Goal: Complete application form: Complete application form

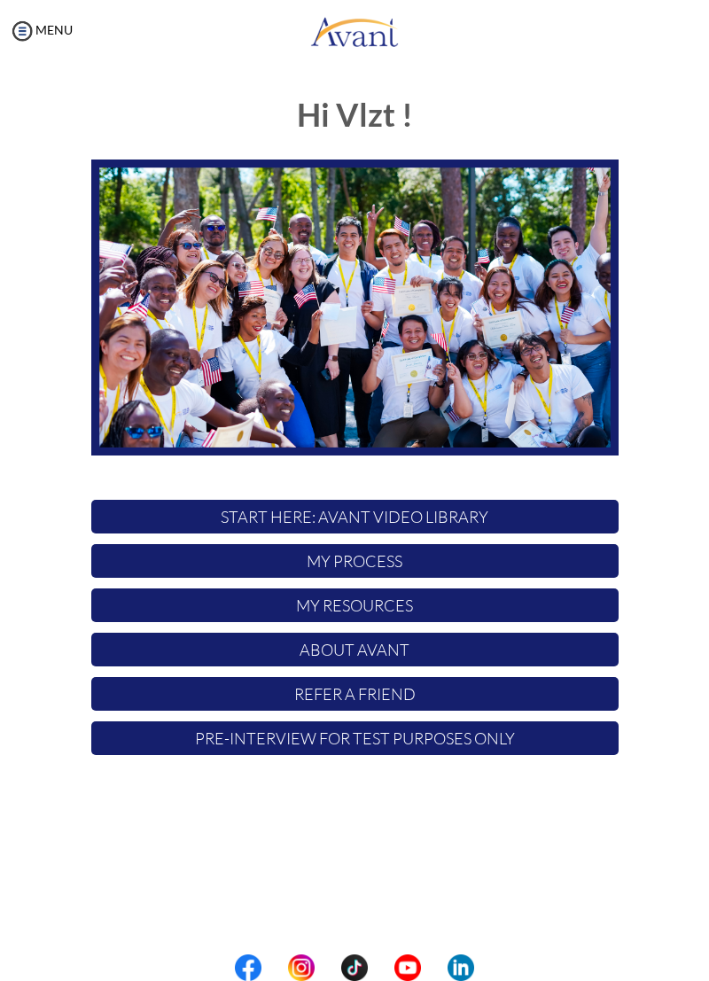
click at [574, 521] on p "START HERE: Avant Video Library" at bounding box center [354, 517] width 527 height 34
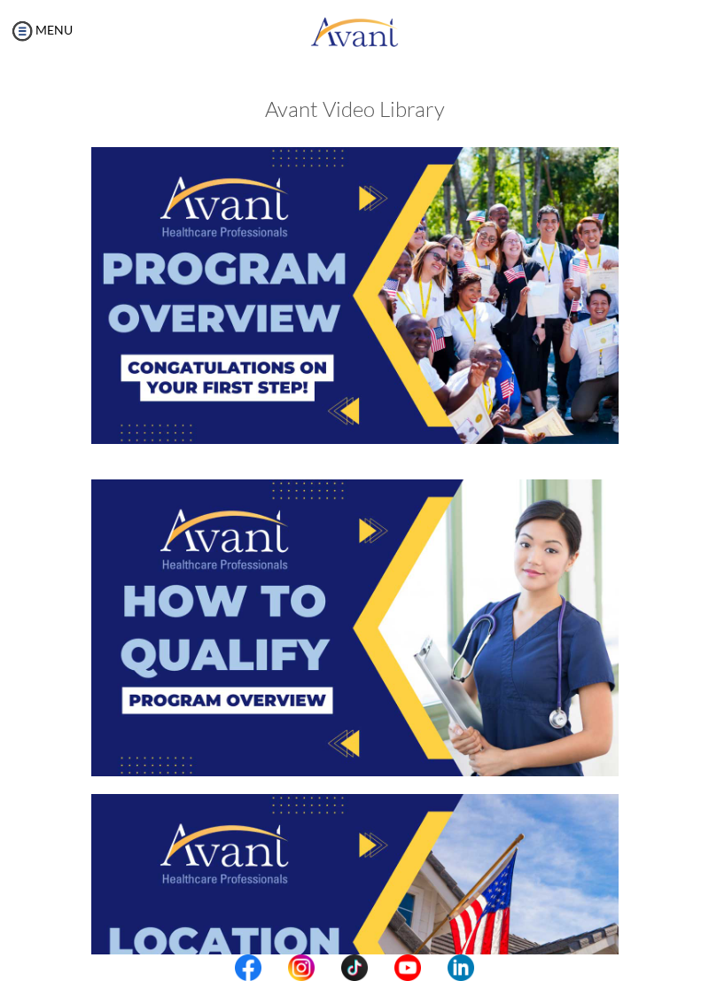
click at [589, 419] on img at bounding box center [354, 295] width 527 height 297
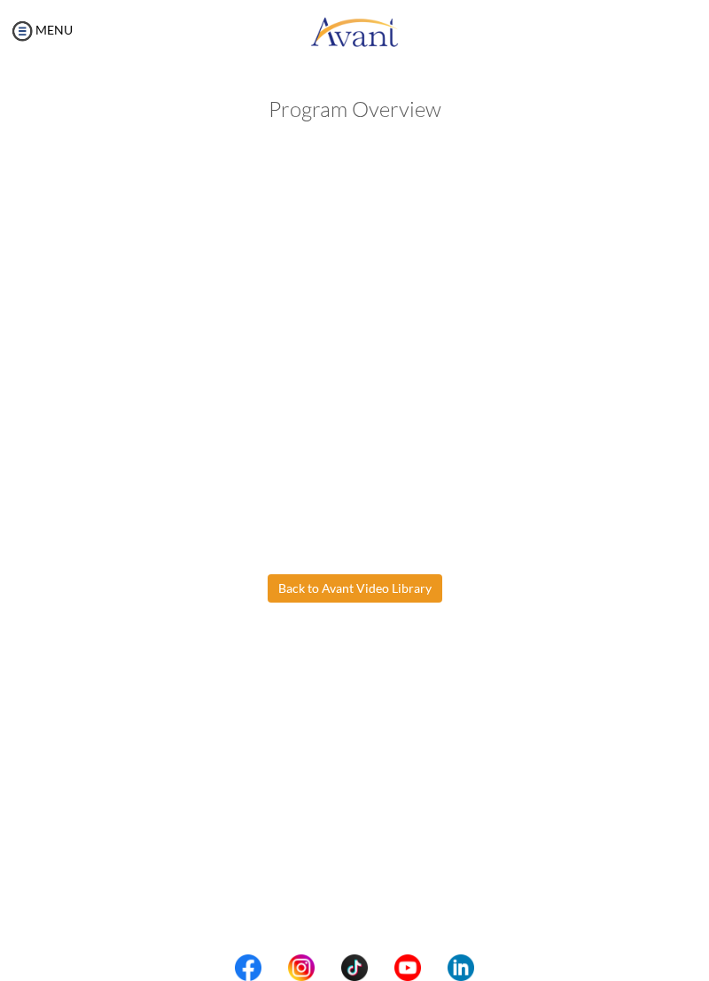
click at [397, 590] on body "Maintenance break. Please come back in 2 hours. MENU My Status What is the next…" at bounding box center [354, 490] width 709 height 981
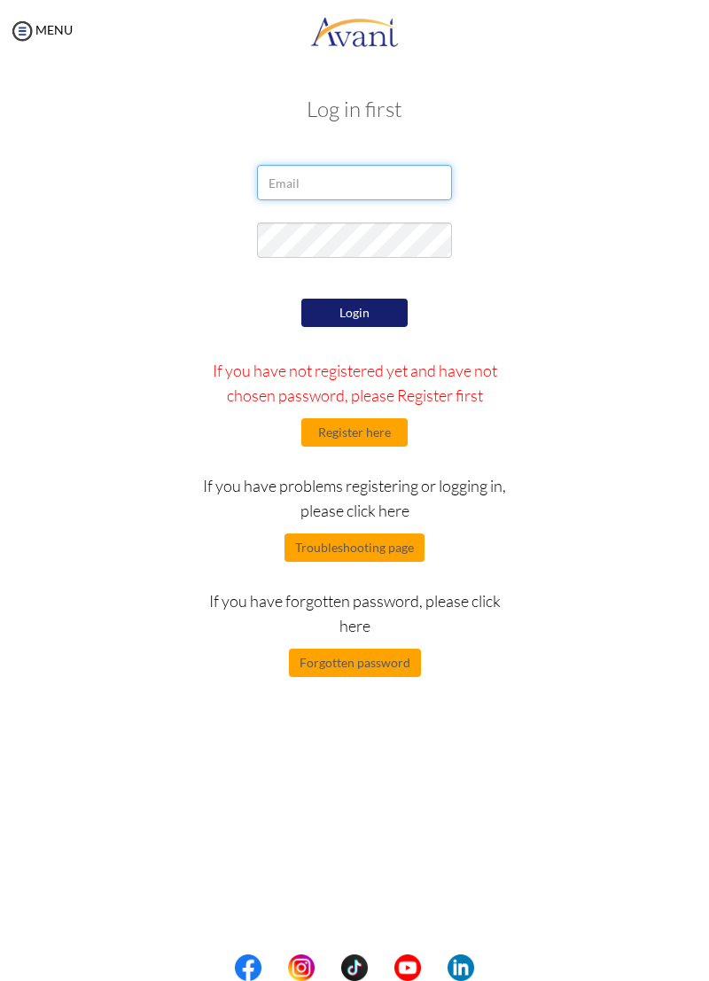
click at [387, 177] on input "email" at bounding box center [354, 182] width 195 height 35
type input "vlztmyrgh17@gmail.com"
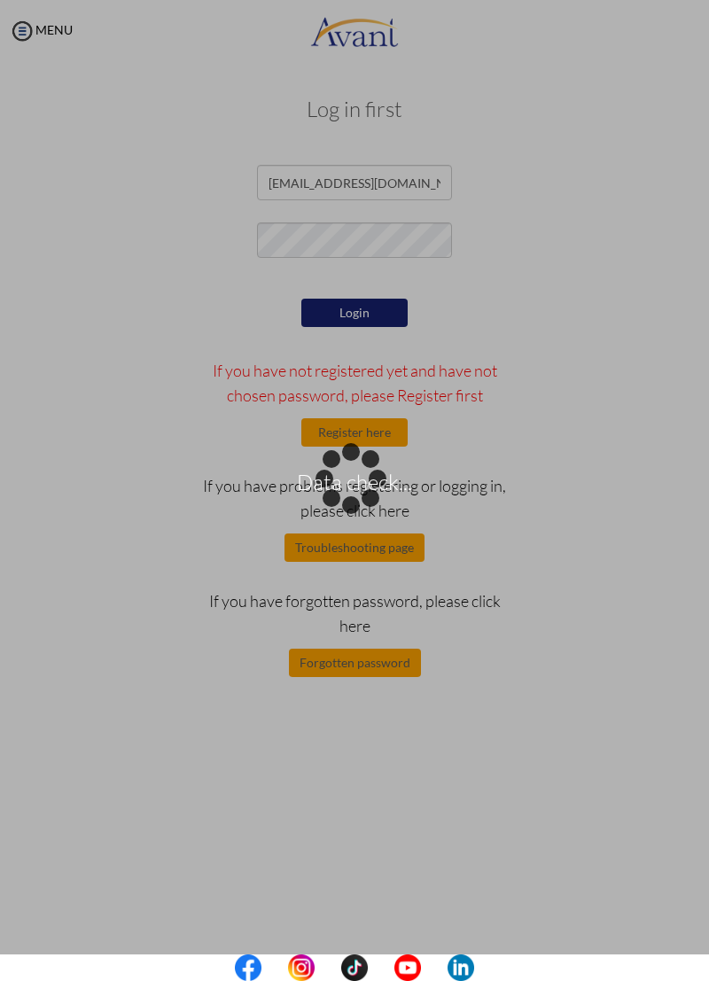
click at [367, 479] on div "Data check..." at bounding box center [354, 491] width 25 height 25
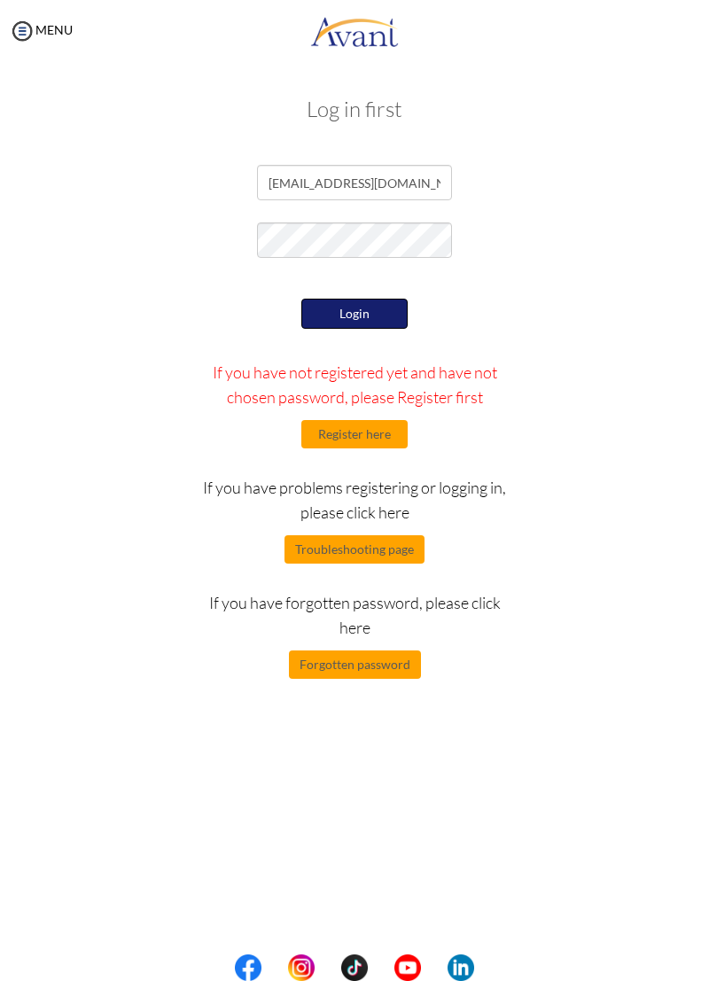
click at [382, 325] on button "Login" at bounding box center [354, 314] width 106 height 30
click at [377, 309] on button "Login" at bounding box center [354, 314] width 106 height 30
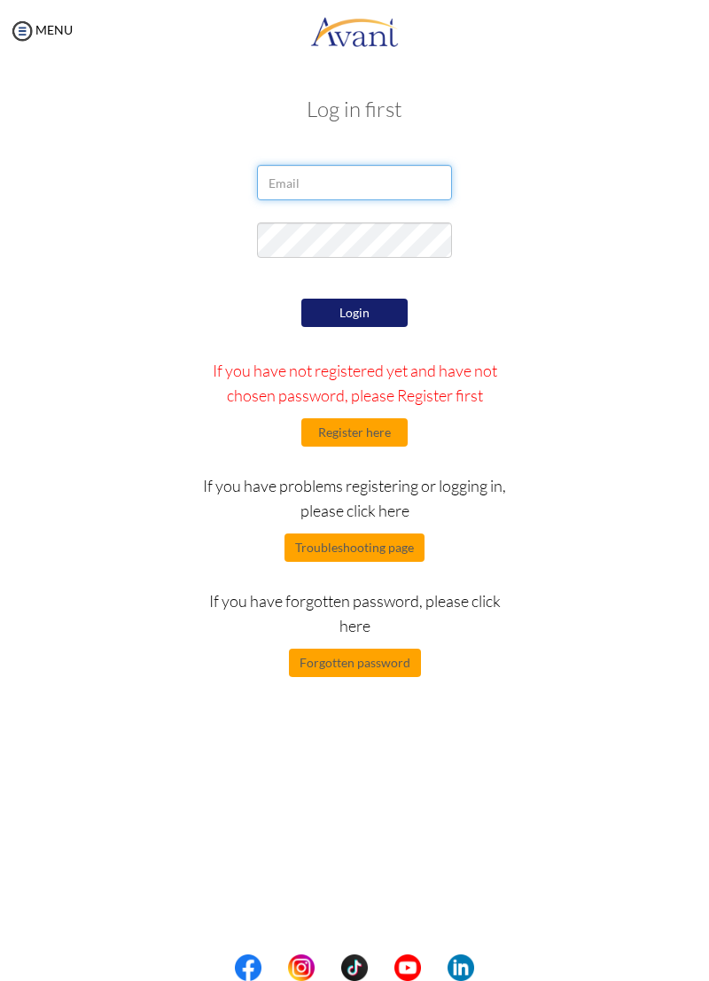
click at [422, 175] on input "email" at bounding box center [354, 182] width 195 height 35
type input "[EMAIL_ADDRESS][DOMAIN_NAME]"
click at [0, 0] on div at bounding box center [0, 0] width 0 height 0
click at [400, 543] on button "Troubleshooting page" at bounding box center [355, 548] width 140 height 28
click at [427, 176] on input "email" at bounding box center [354, 182] width 195 height 35
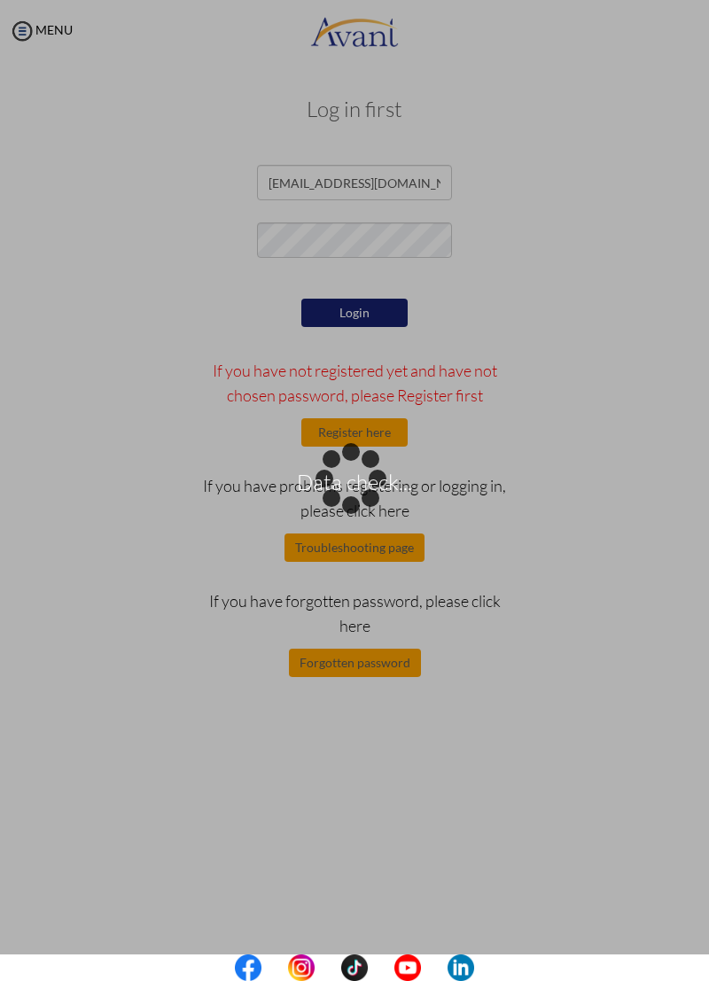
click at [367, 479] on div "Data check..." at bounding box center [354, 491] width 25 height 25
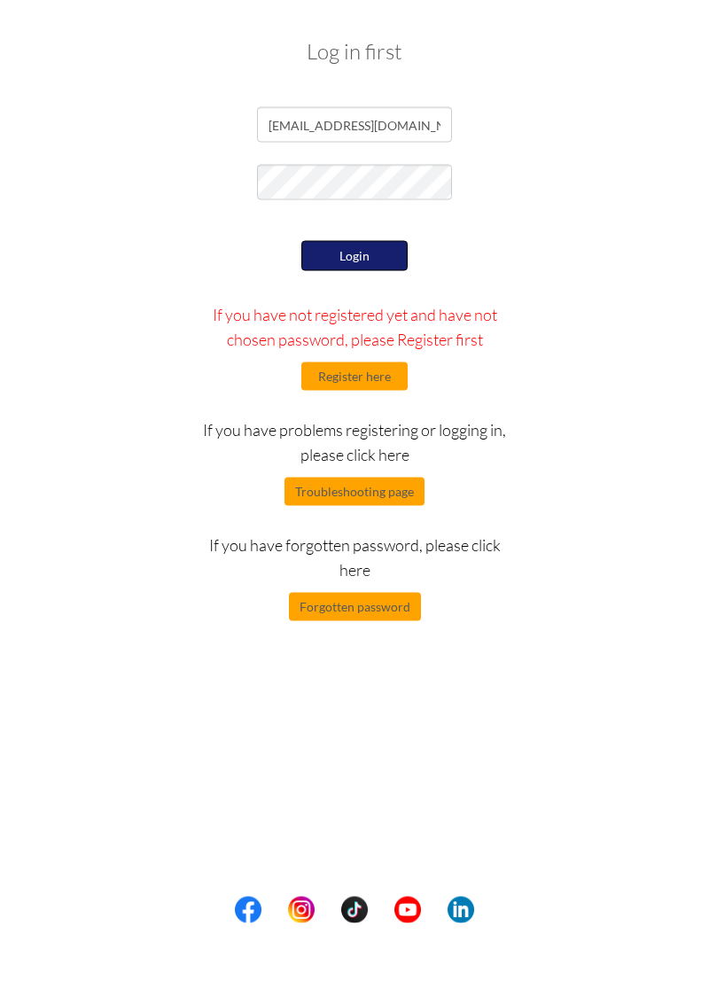
click at [380, 318] on button "Login" at bounding box center [354, 314] width 106 height 30
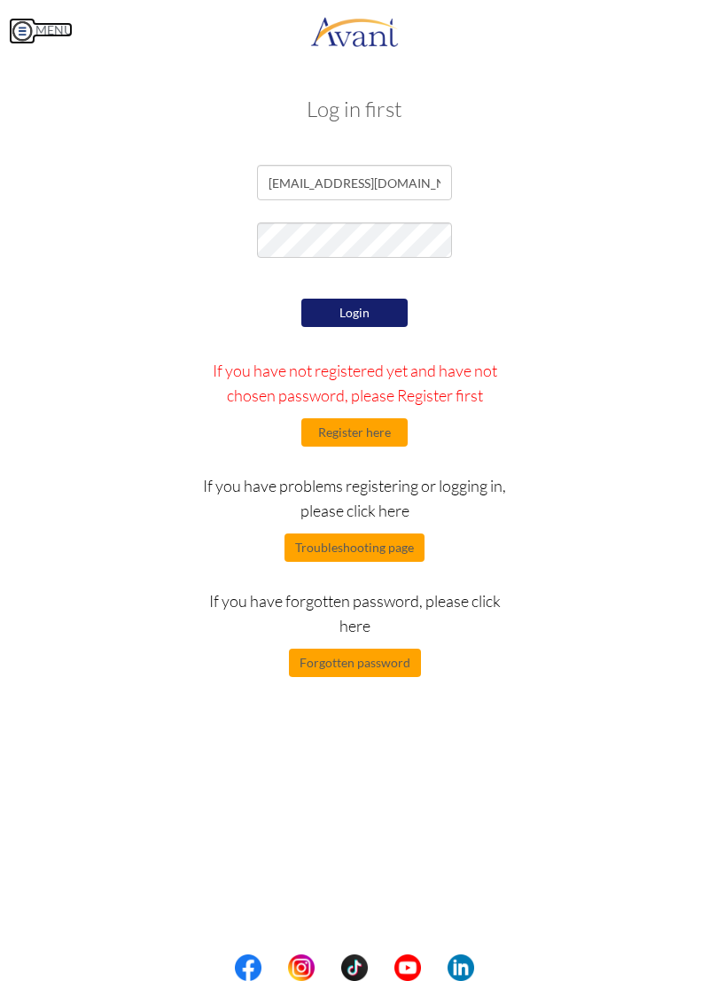
click at [33, 33] on img at bounding box center [22, 31] width 27 height 27
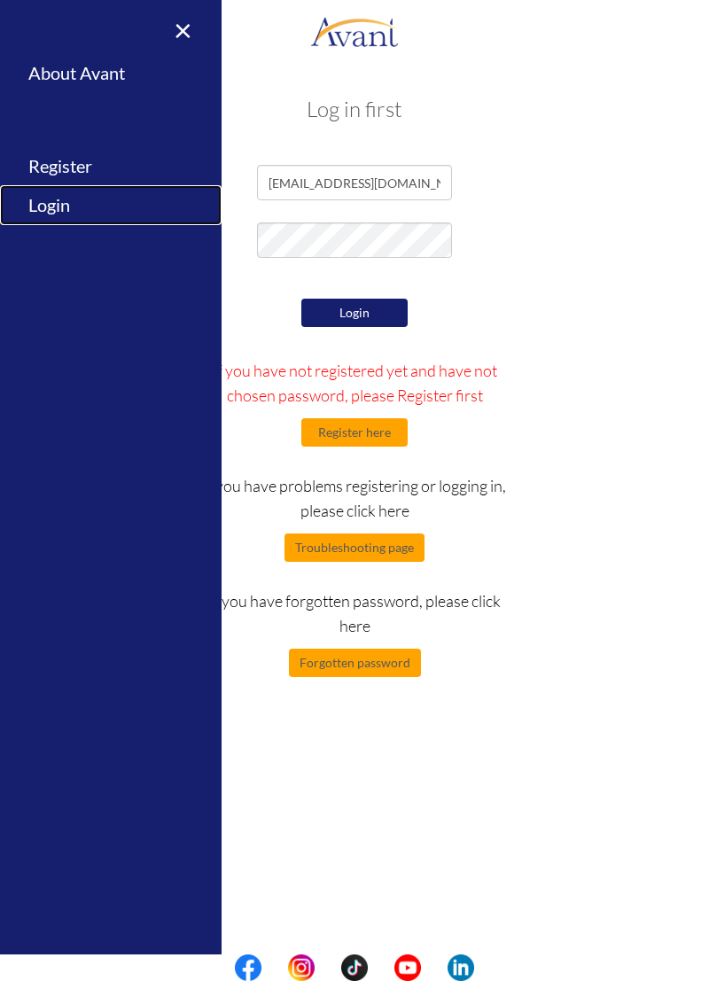
click at [68, 209] on link "Login" at bounding box center [111, 205] width 222 height 40
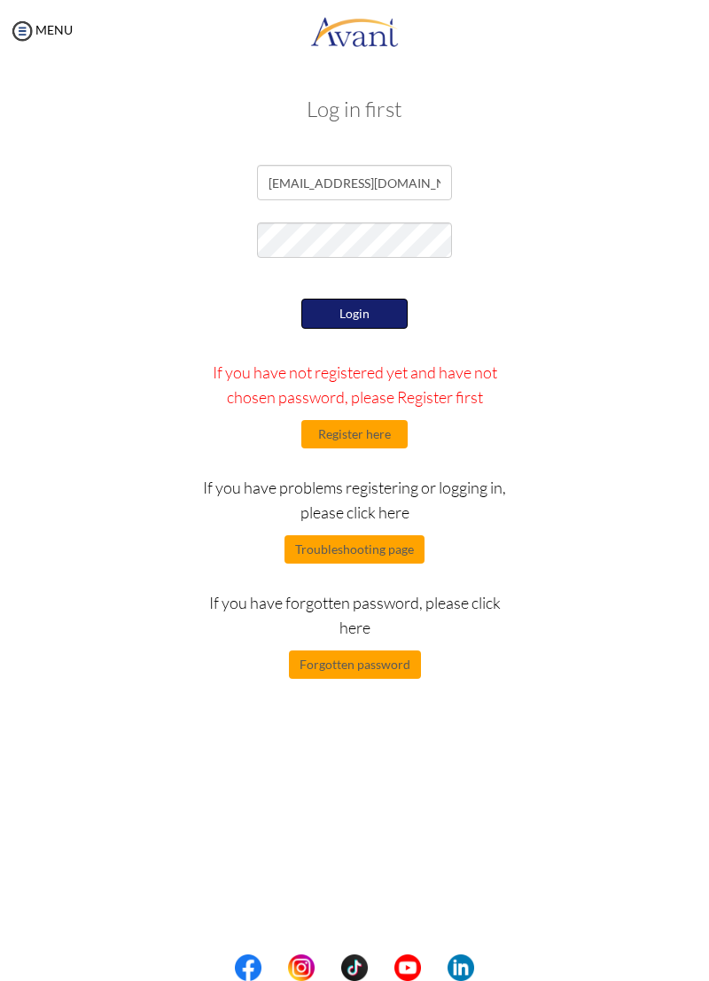
click at [377, 324] on button "Login" at bounding box center [354, 314] width 106 height 30
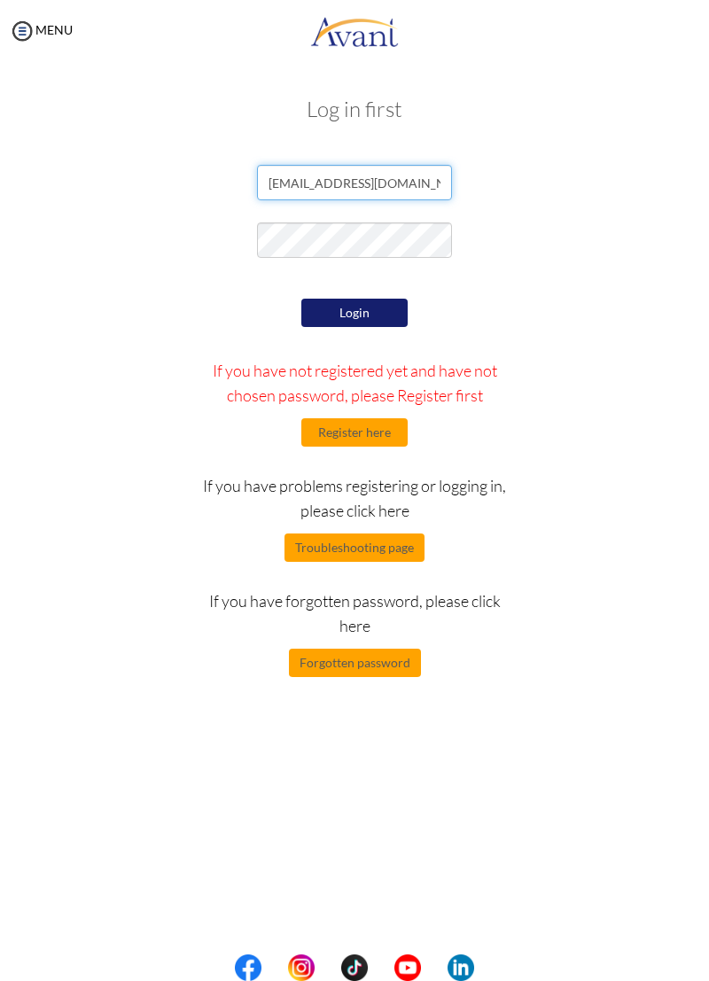
click at [439, 185] on input "[EMAIL_ADDRESS][DOMAIN_NAME]" at bounding box center [354, 182] width 195 height 35
type input "[EMAIL_ADDRESS][DOMAIN_NAME]"
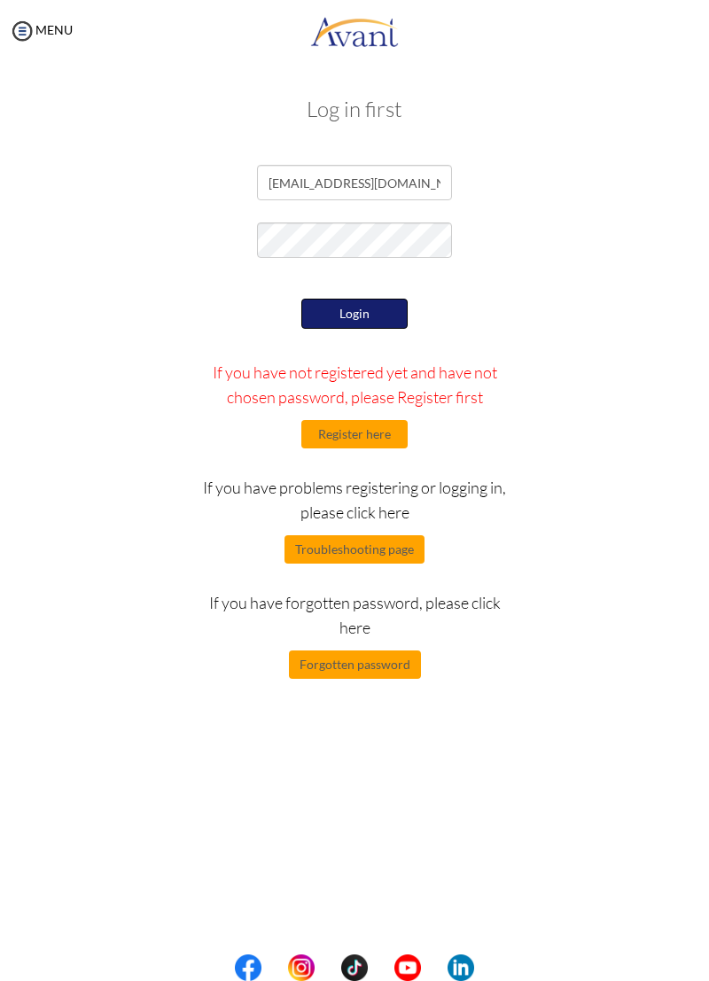
click at [359, 324] on button "Login" at bounding box center [354, 314] width 106 height 30
click at [376, 316] on button "Login" at bounding box center [354, 314] width 106 height 30
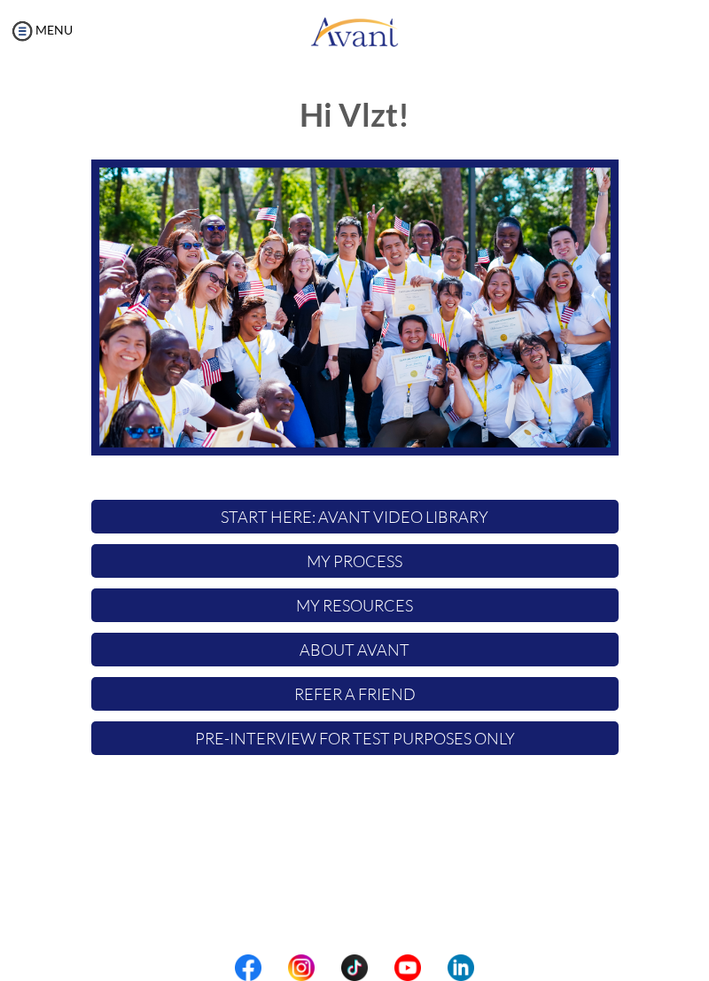
click at [482, 572] on p "My Process" at bounding box center [354, 561] width 527 height 34
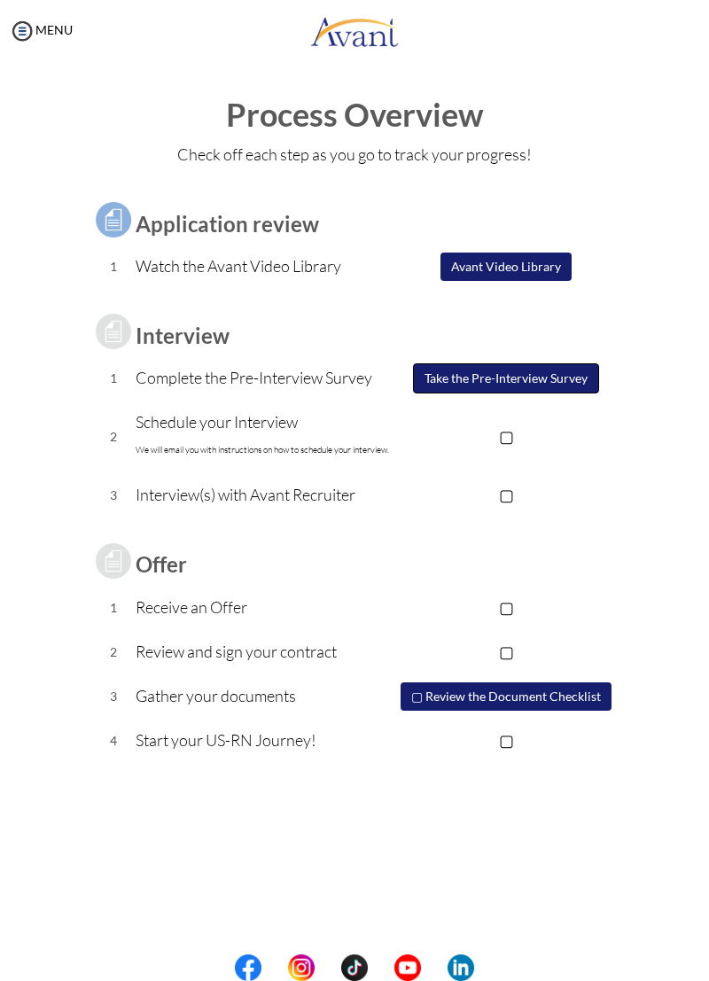
click at [554, 384] on button "Take the Pre-Interview Survey" at bounding box center [506, 378] width 186 height 30
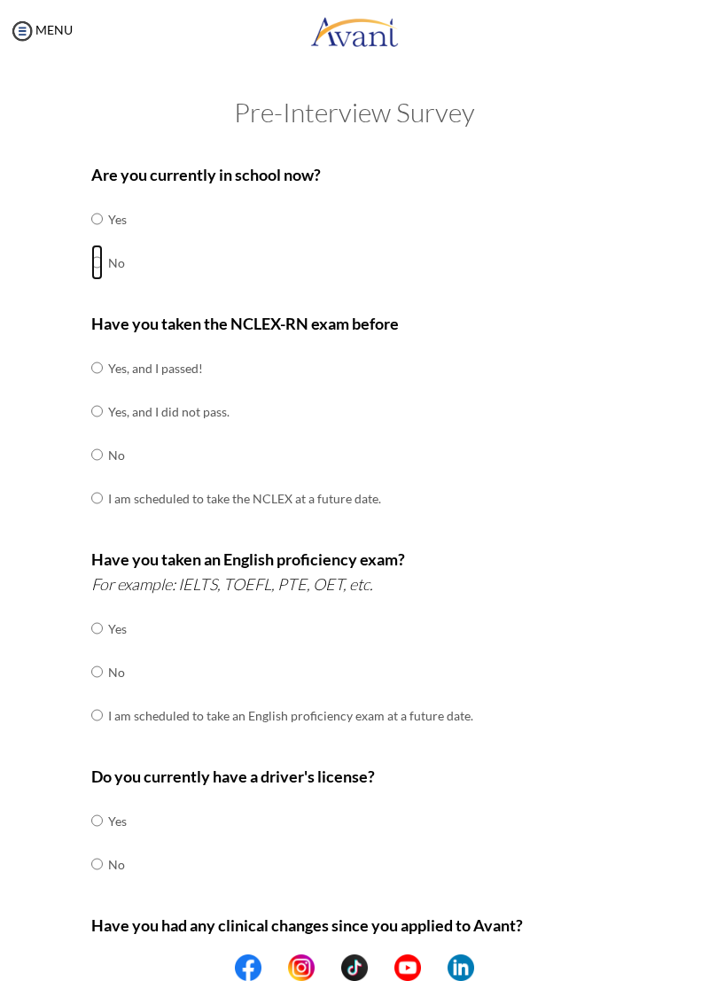
click at [102, 260] on input "radio" at bounding box center [97, 262] width 12 height 35
radio input "true"
click at [100, 456] on input "radio" at bounding box center [97, 454] width 12 height 35
radio input "true"
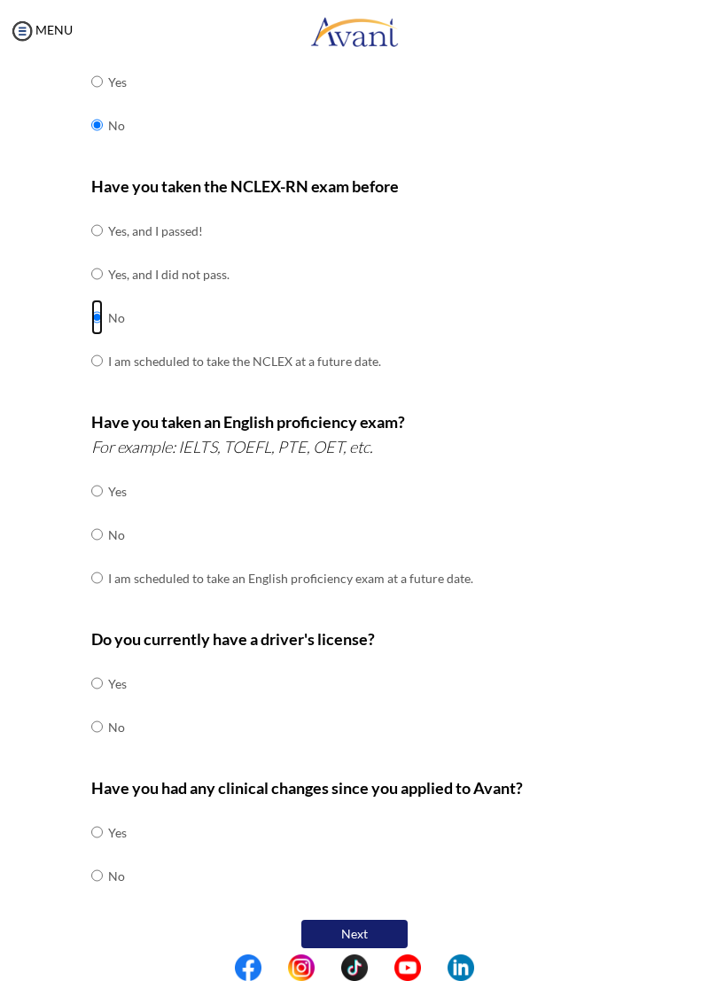
scroll to position [138, 0]
click at [103, 527] on input "radio" at bounding box center [97, 533] width 12 height 35
radio input "true"
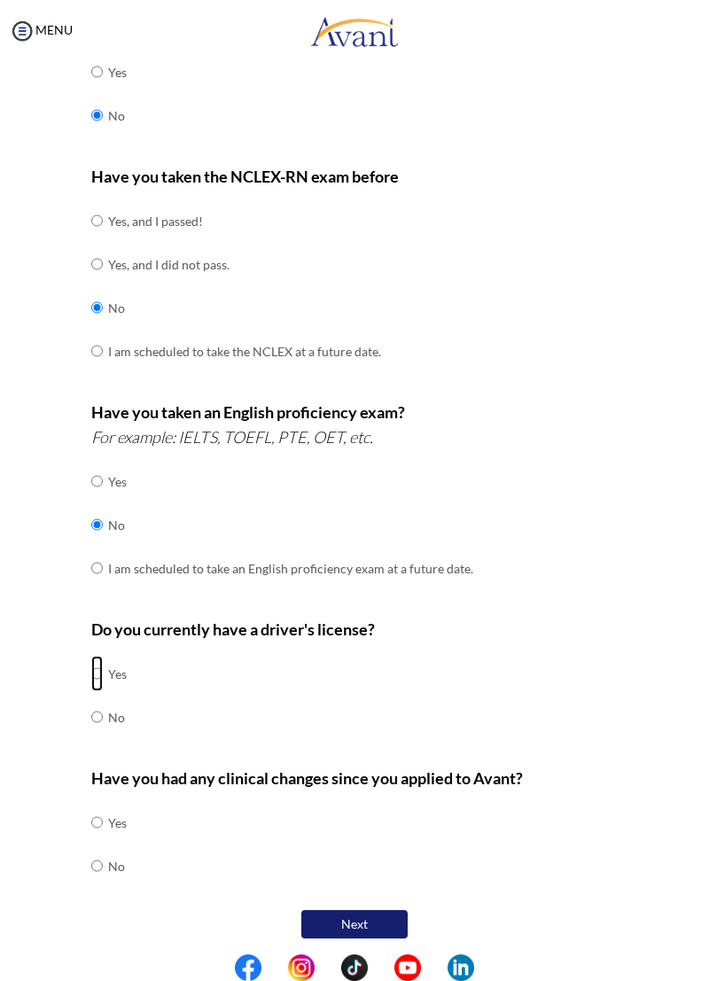
click at [102, 667] on input "radio" at bounding box center [97, 673] width 12 height 35
radio input "true"
click at [92, 854] on input "radio" at bounding box center [97, 865] width 12 height 35
radio input "true"
click at [365, 913] on button "Next" at bounding box center [354, 925] width 106 height 30
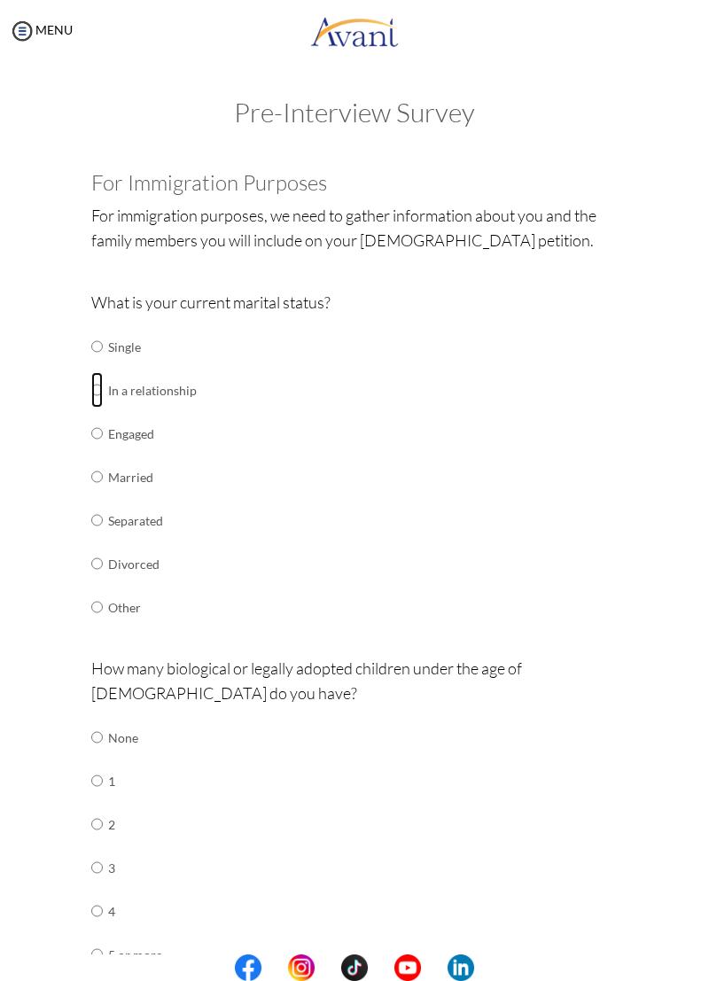
click at [96, 393] on input "radio" at bounding box center [97, 389] width 12 height 35
radio input "true"
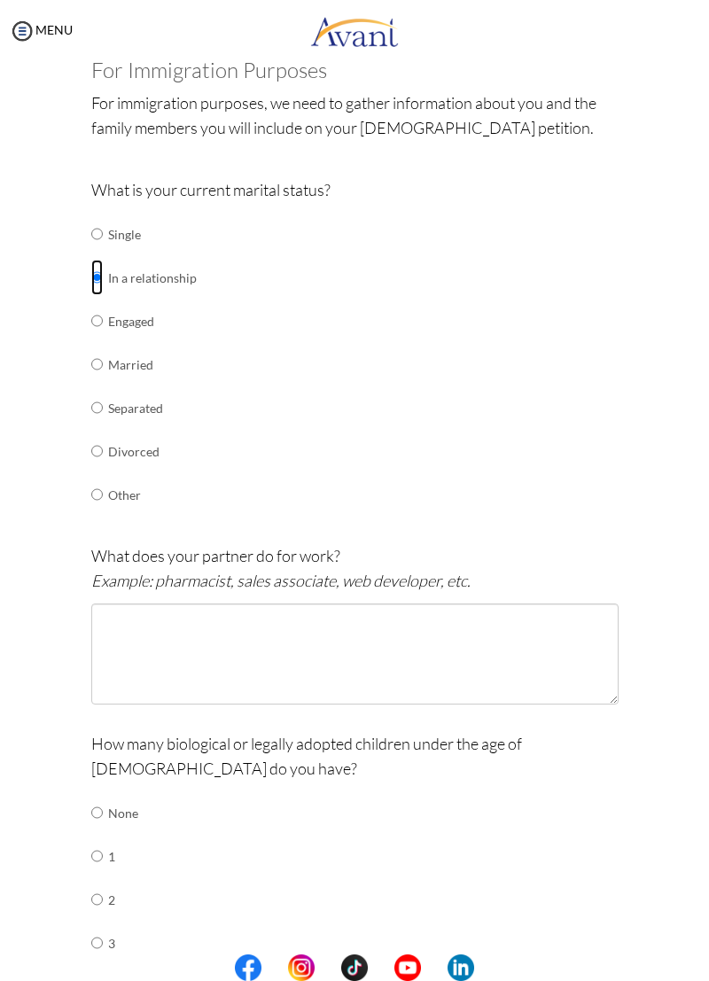
scroll to position [127, 0]
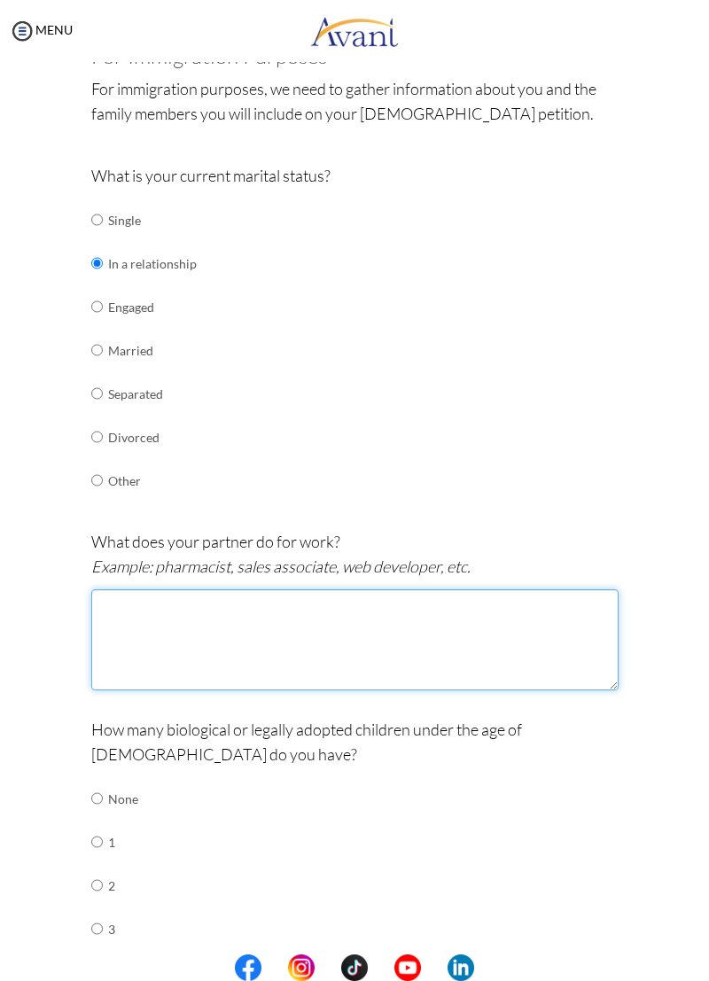
click at [551, 629] on textarea at bounding box center [354, 640] width 527 height 101
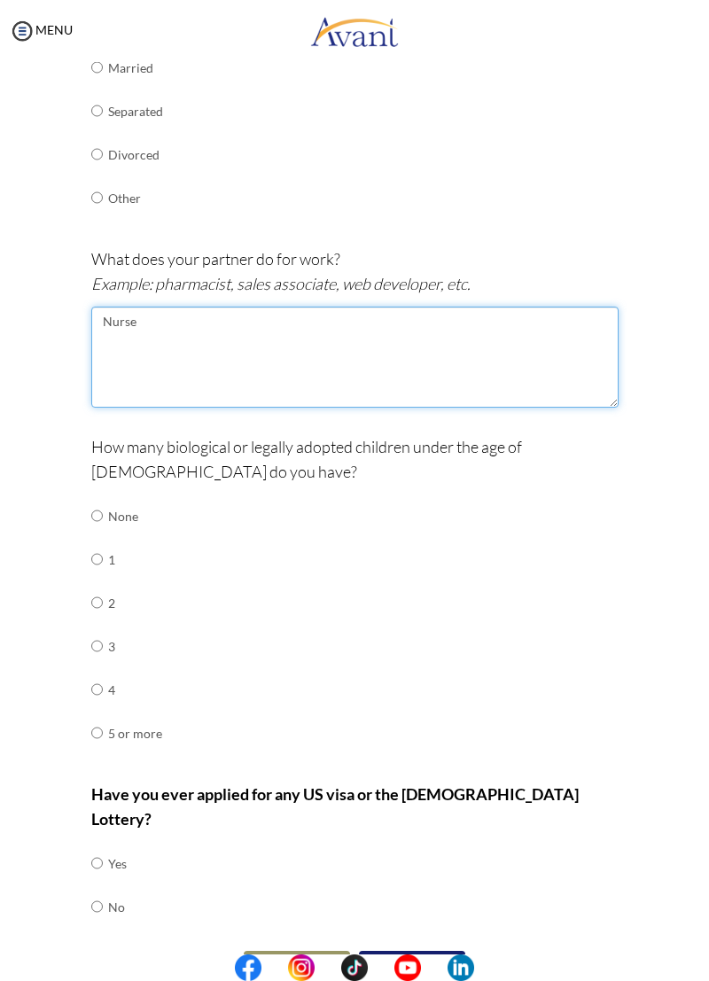
scroll to position [411, 0]
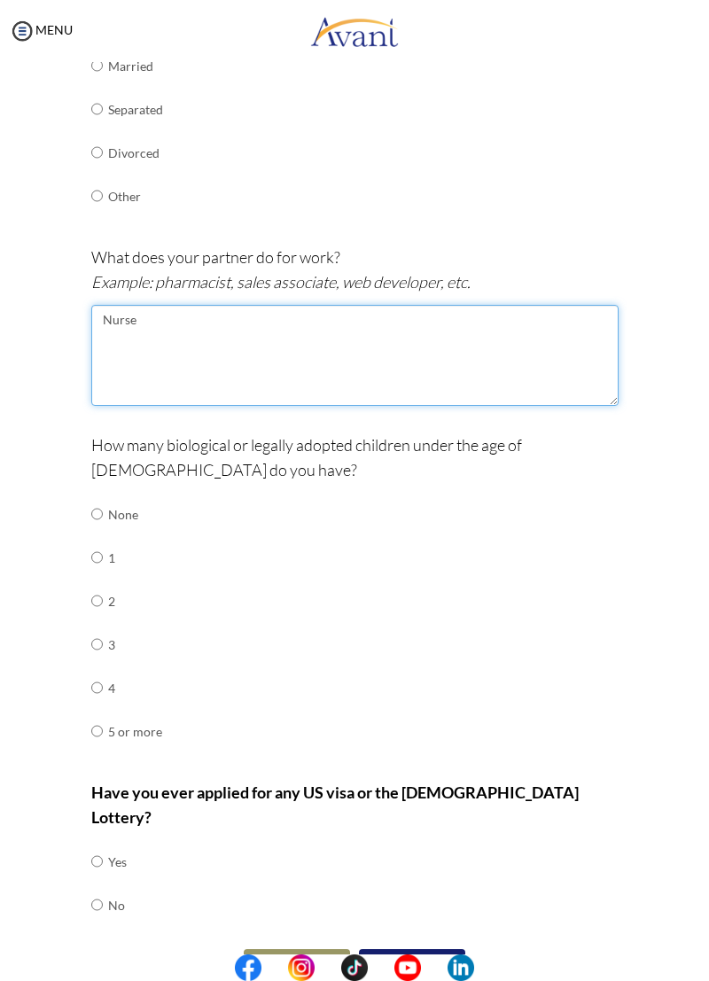
type textarea "Nurse"
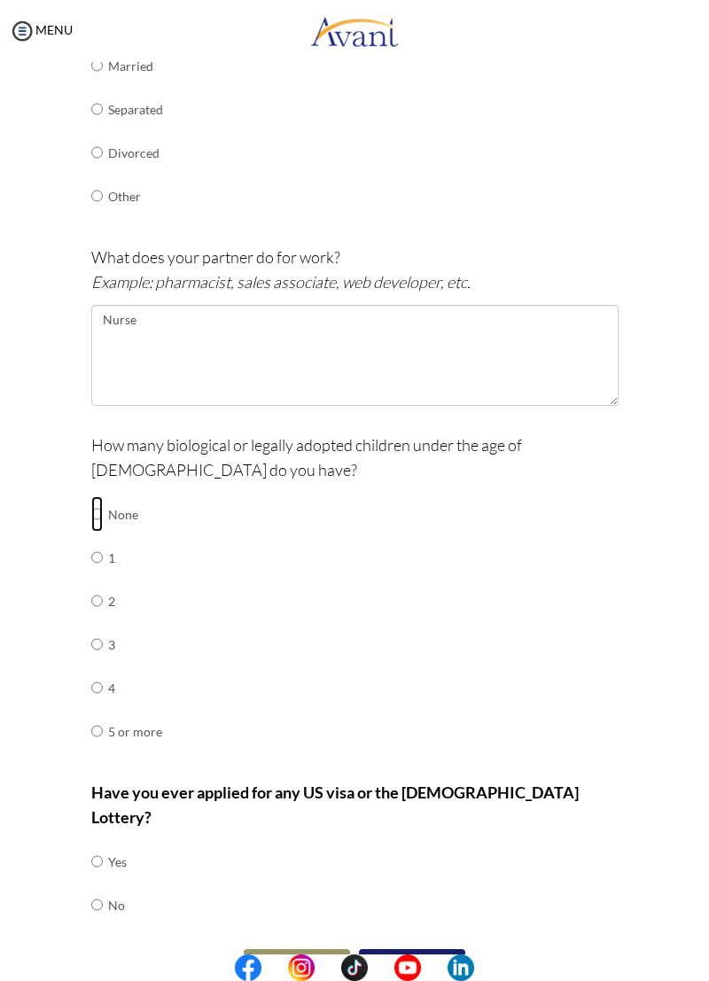
click at [102, 514] on input "radio" at bounding box center [97, 513] width 12 height 35
radio input "true"
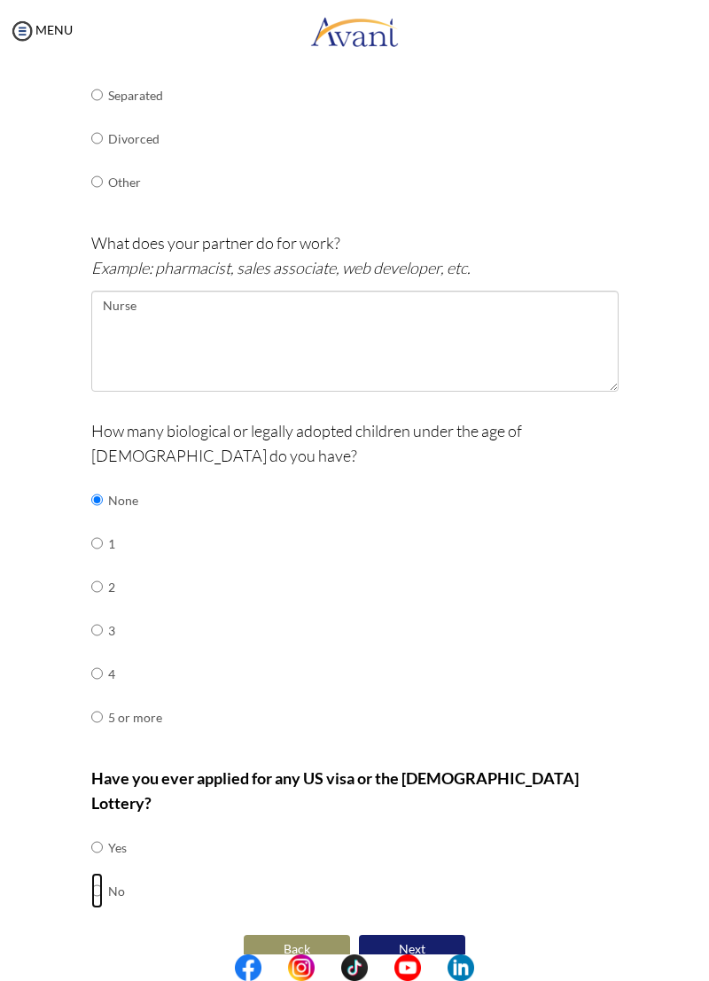
click at [100, 873] on input "radio" at bounding box center [97, 890] width 12 height 35
radio input "true"
click at [418, 935] on button "Next" at bounding box center [412, 950] width 106 height 30
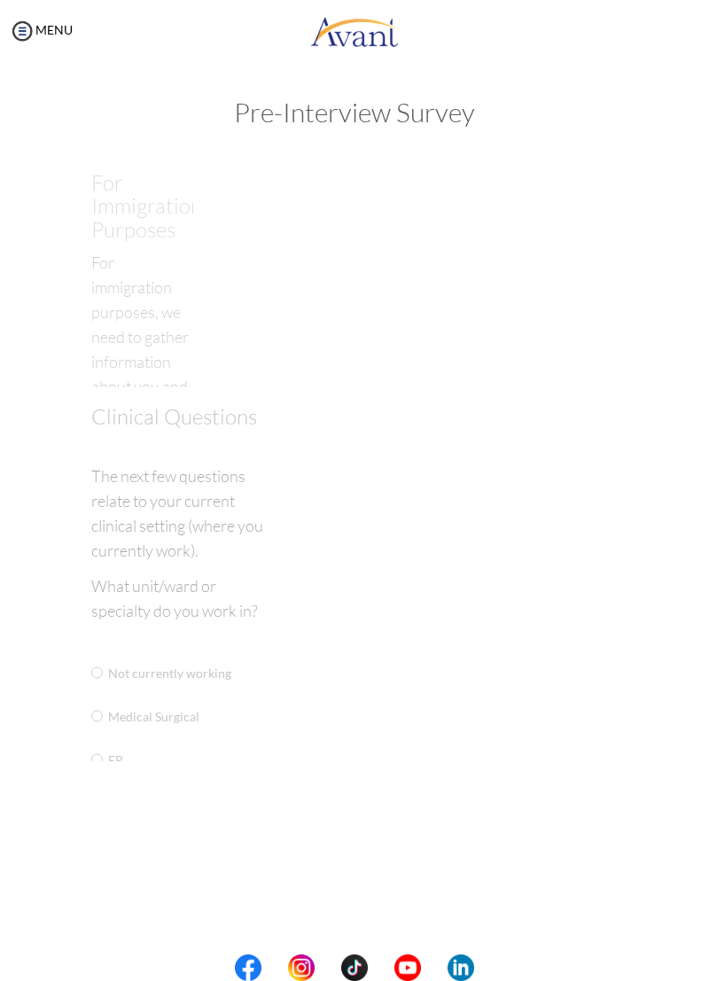
scroll to position [0, 0]
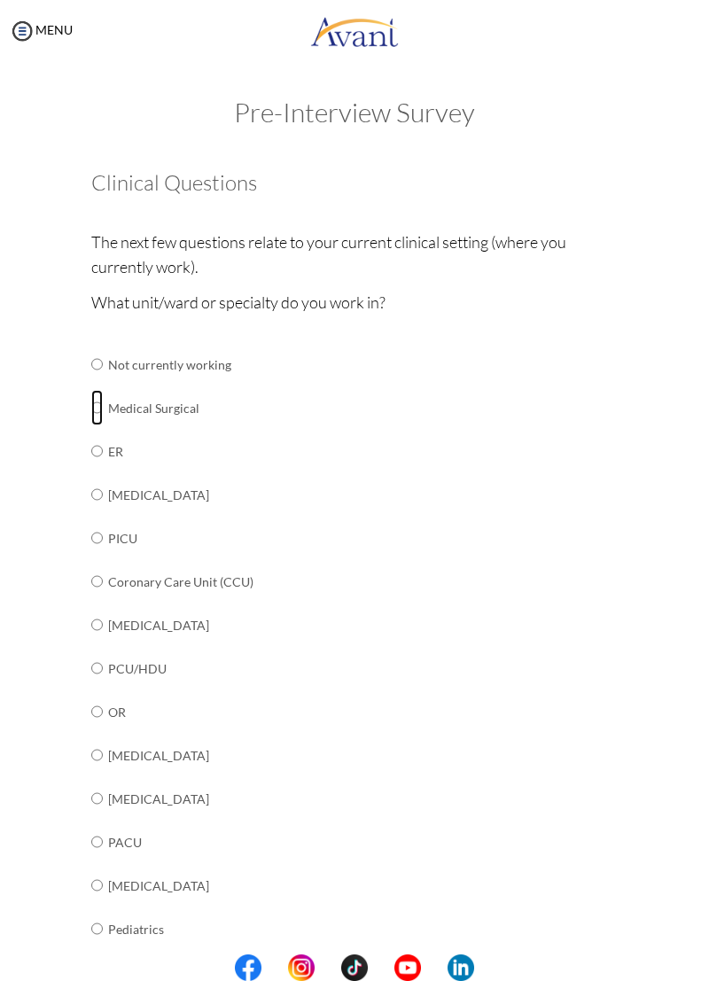
click at [100, 397] on input "radio" at bounding box center [97, 407] width 12 height 35
radio input "true"
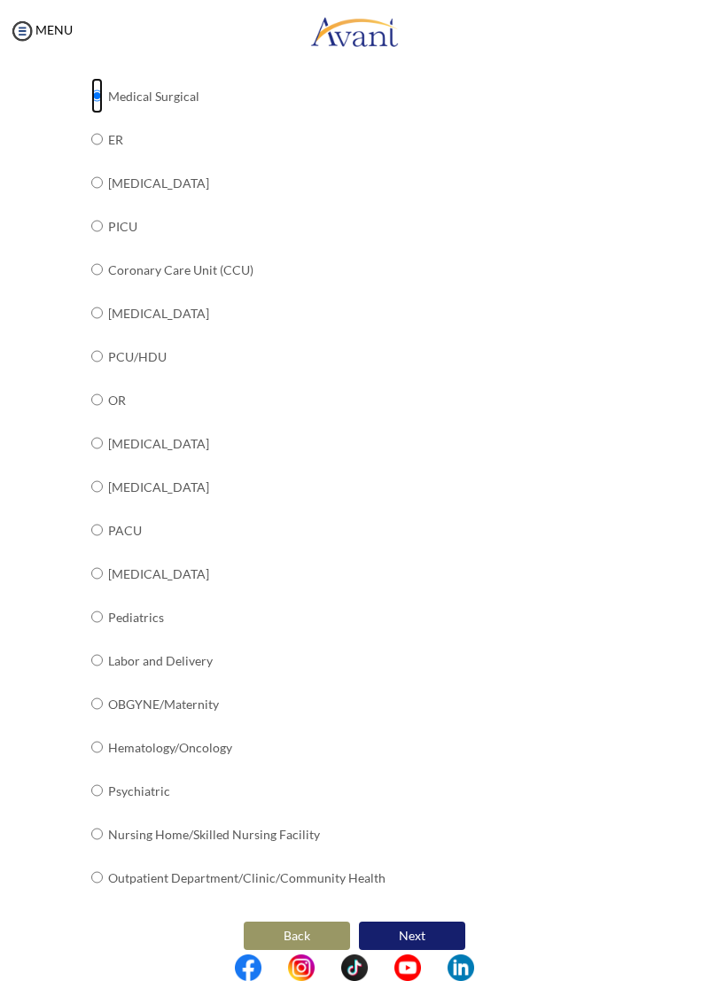
scroll to position [321, 0]
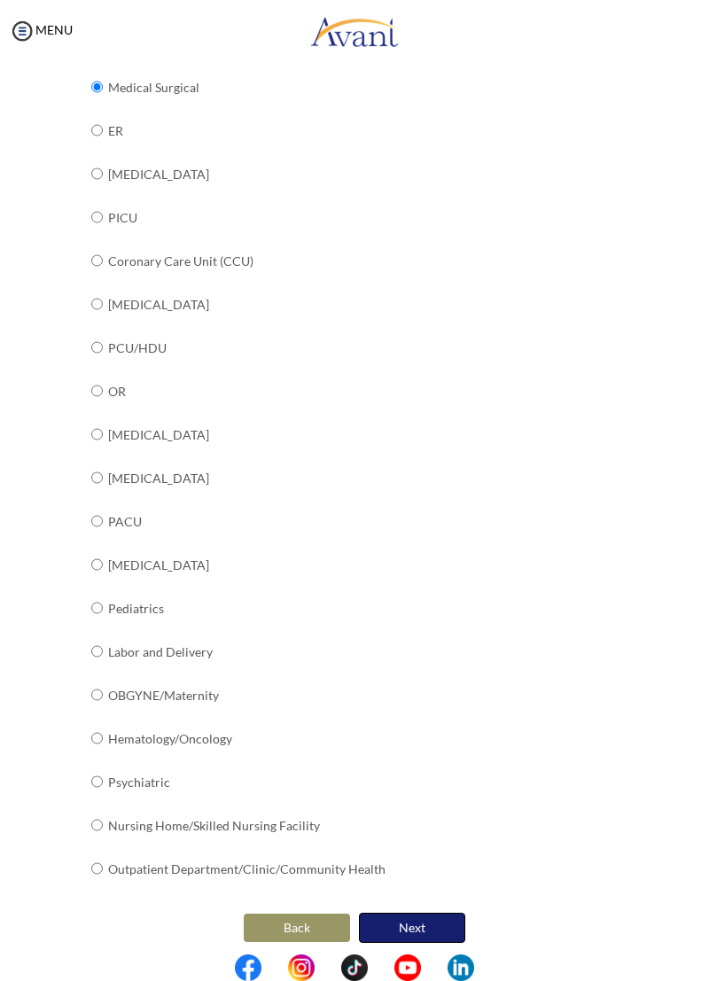
click at [426, 913] on button "Next" at bounding box center [412, 928] width 106 height 30
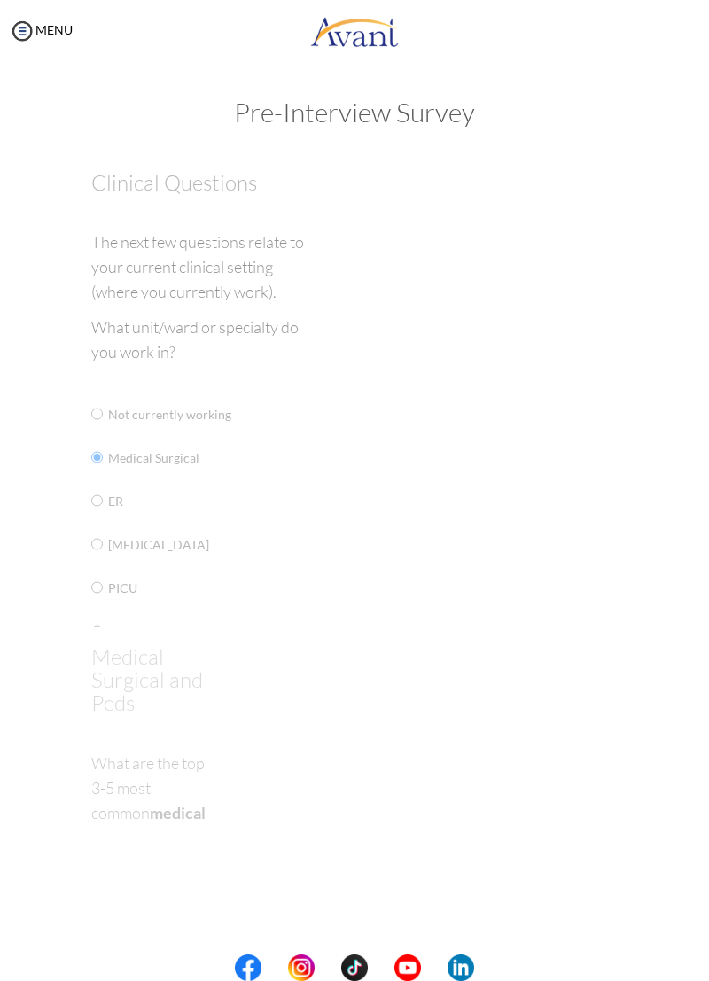
scroll to position [0, 0]
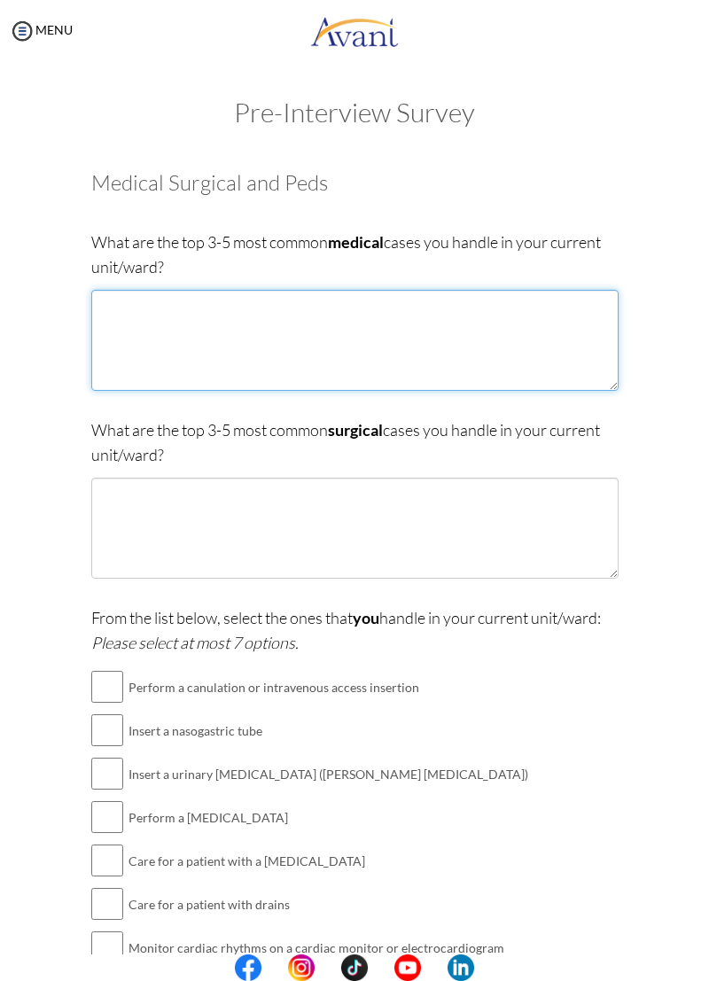
click at [577, 351] on textarea at bounding box center [354, 340] width 527 height 101
type textarea "T"
type textarea "Tuberculosis, Diabetes, Pneumonia, Pleural Effusion, CVD"
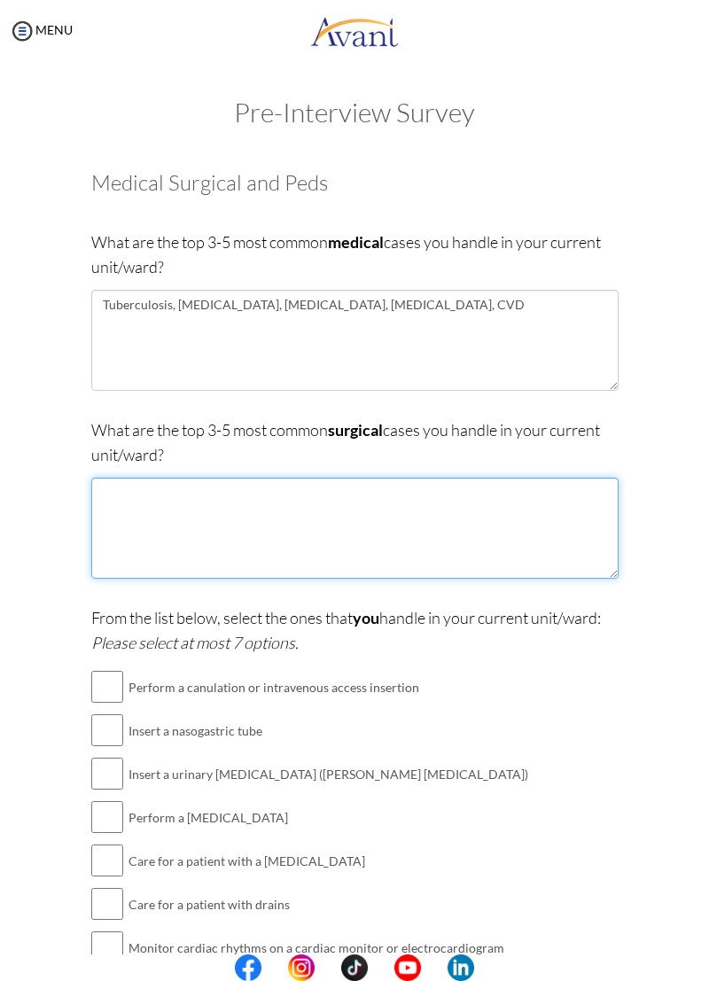
click at [598, 558] on textarea at bounding box center [354, 528] width 527 height 101
click at [559, 541] on textarea at bounding box center [354, 528] width 527 height 101
type textarea "l"
type textarea "L"
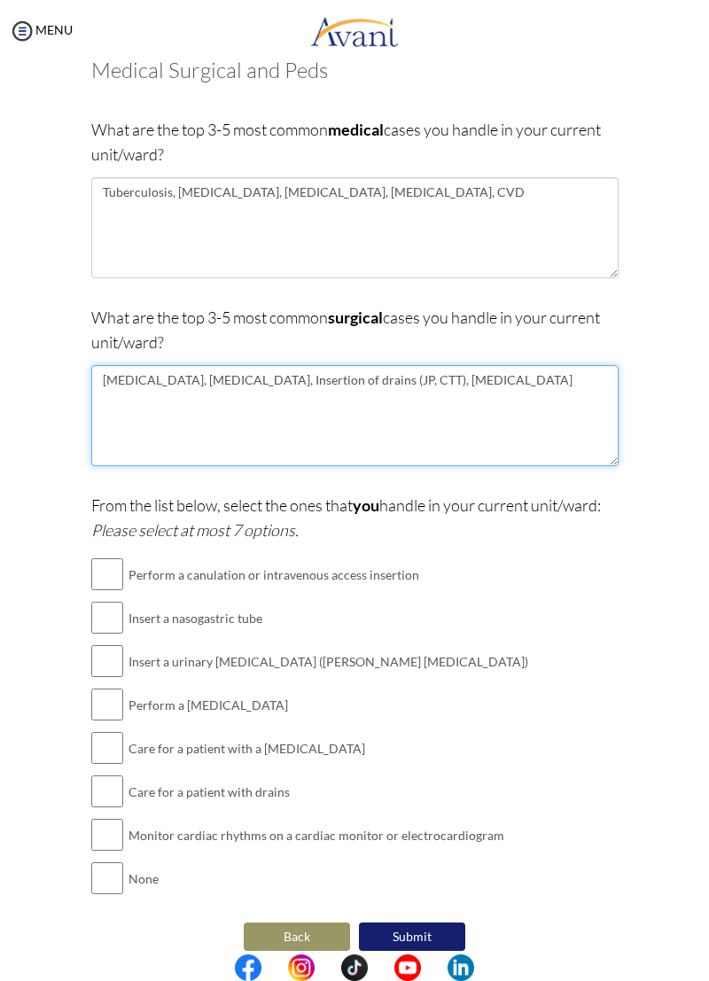
scroll to position [128, 0]
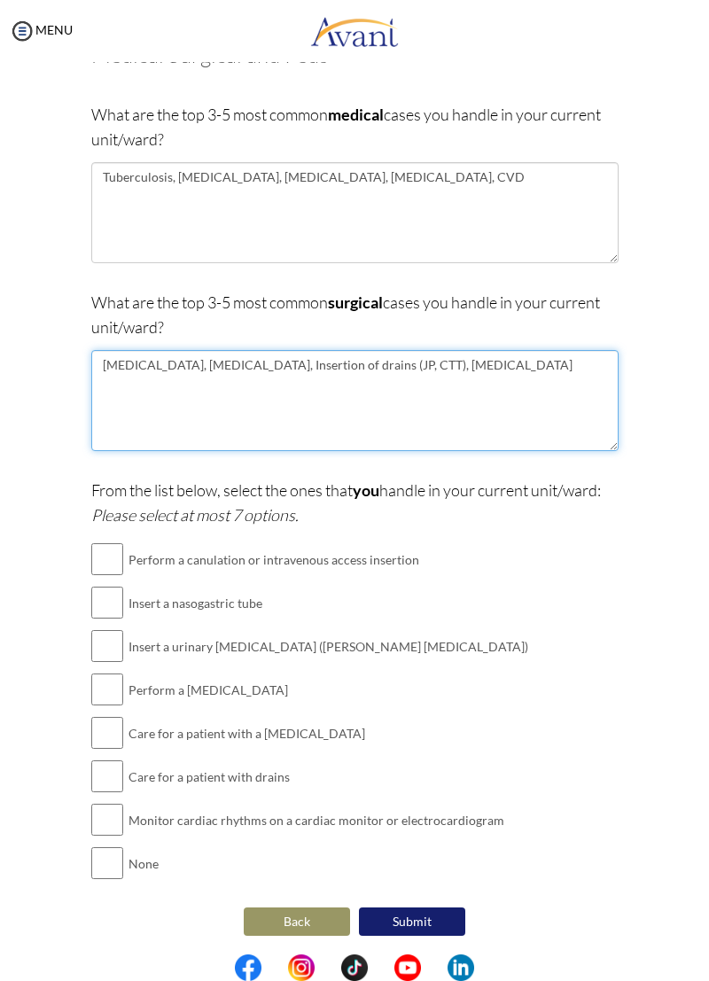
type textarea "Amputation, Debridement, Insertion of drains (JP, CTT), Cholecystectomy"
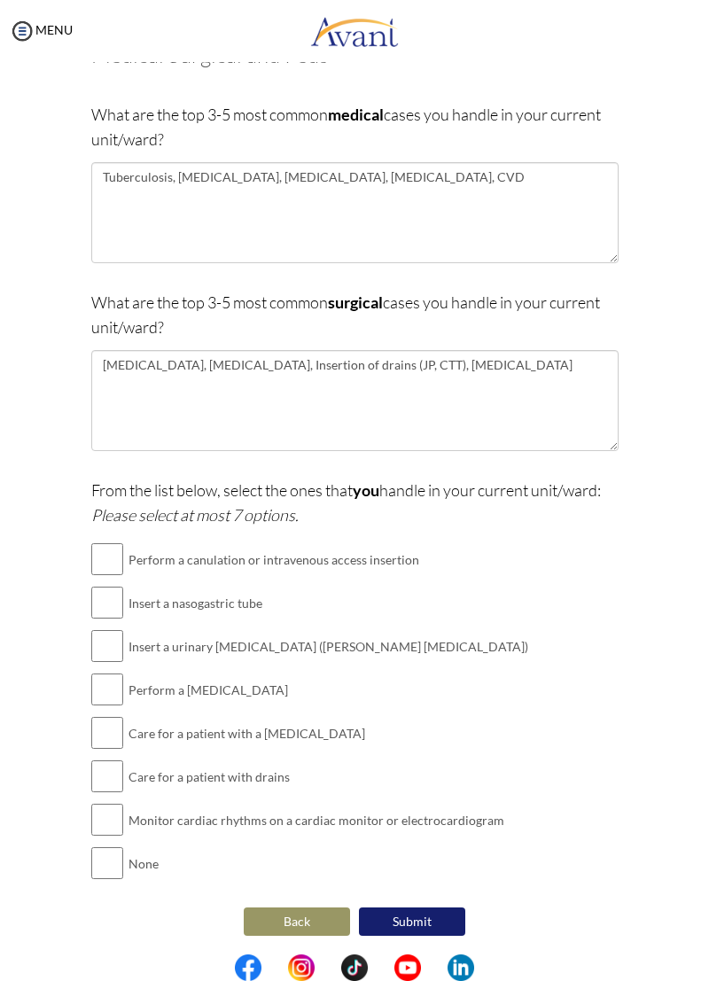
click at [389, 558] on td "Perform a canulation or intravenous access insertion" at bounding box center [329, 559] width 400 height 43
click at [106, 559] on input "checkbox" at bounding box center [107, 559] width 32 height 35
checkbox input "true"
click at [110, 602] on input "checkbox" at bounding box center [107, 602] width 32 height 35
checkbox input "true"
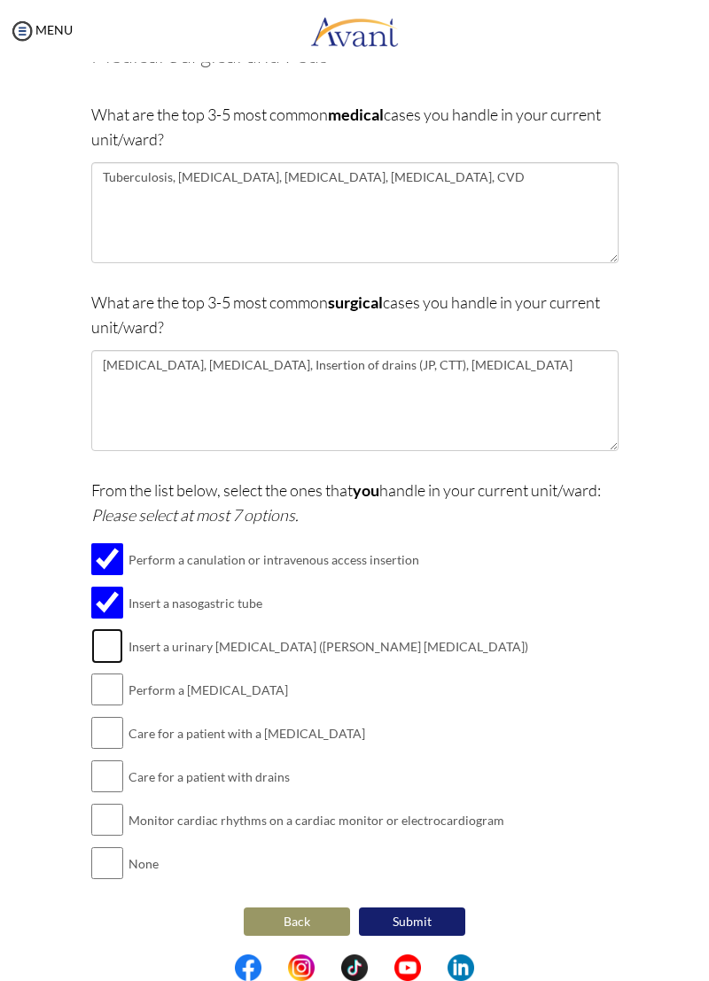
click at [105, 649] on input "checkbox" at bounding box center [107, 646] width 32 height 35
checkbox input "true"
click at [113, 685] on input "checkbox" at bounding box center [107, 689] width 32 height 35
checkbox input "true"
click at [98, 736] on input "checkbox" at bounding box center [107, 732] width 32 height 35
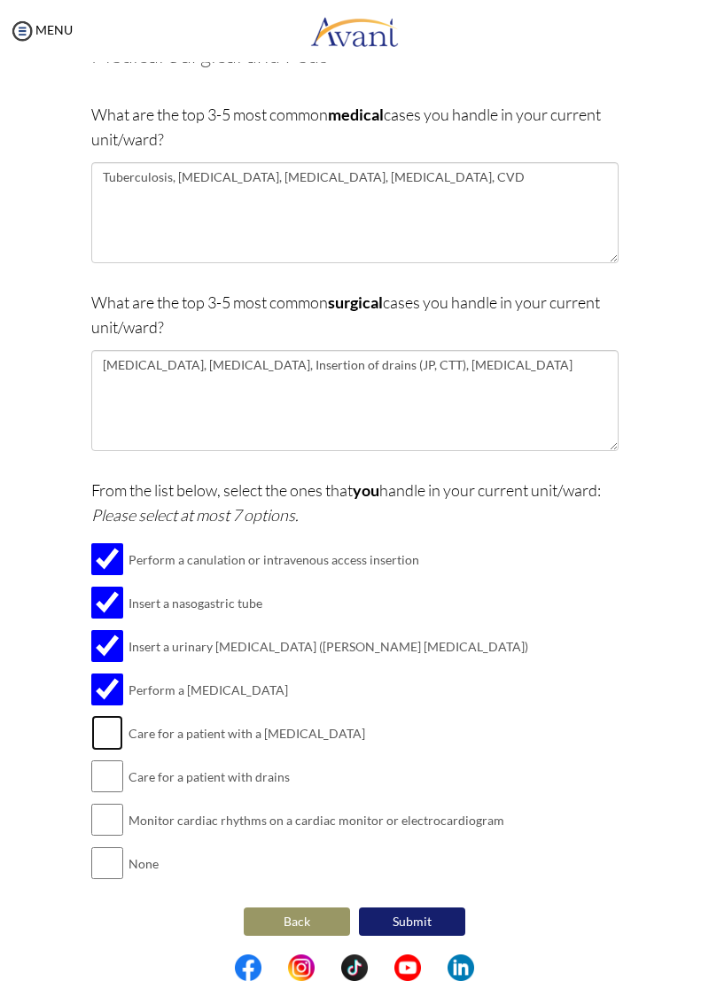
checkbox input "true"
click at [119, 761] on input "checkbox" at bounding box center [107, 776] width 32 height 35
checkbox input "true"
click at [118, 809] on input "checkbox" at bounding box center [107, 819] width 32 height 35
checkbox input "true"
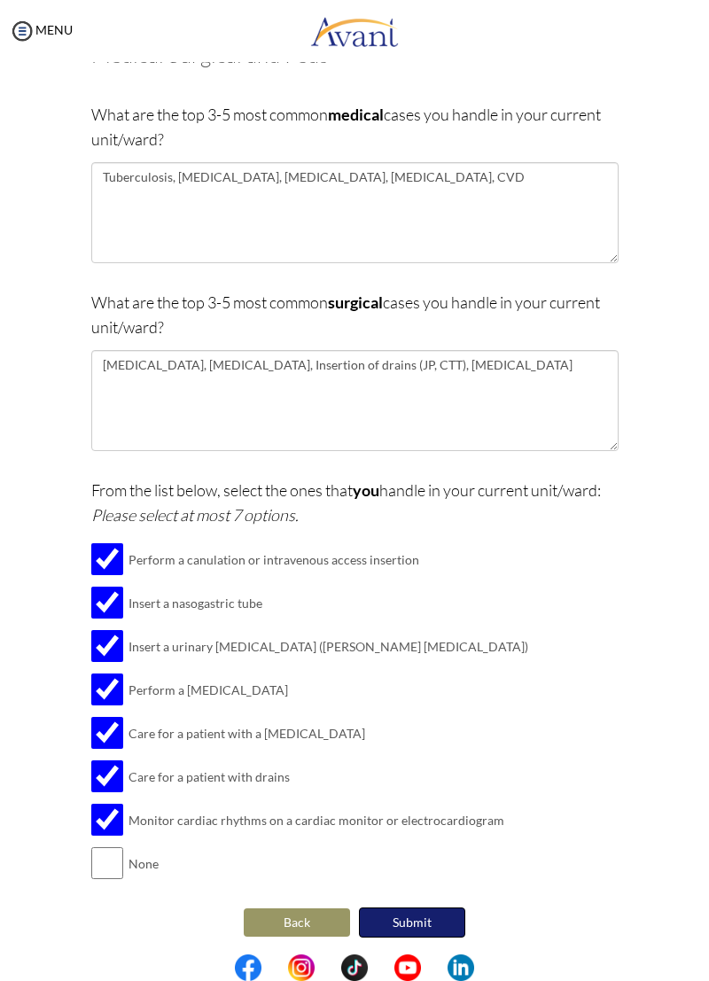
click at [428, 912] on button "Submit" at bounding box center [412, 923] width 106 height 30
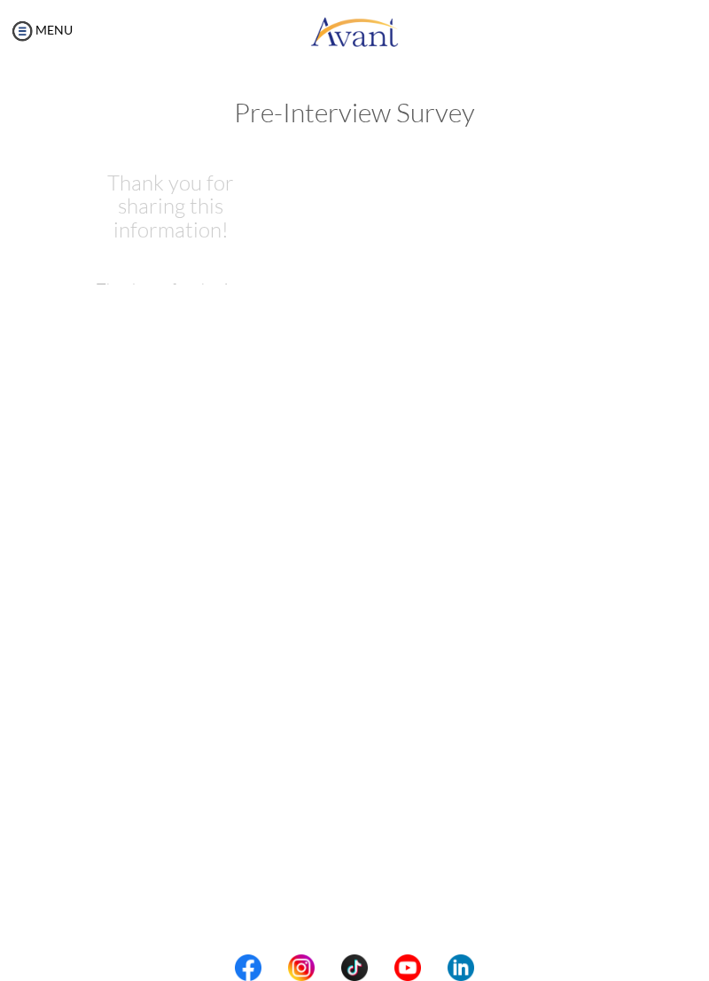
scroll to position [0, 0]
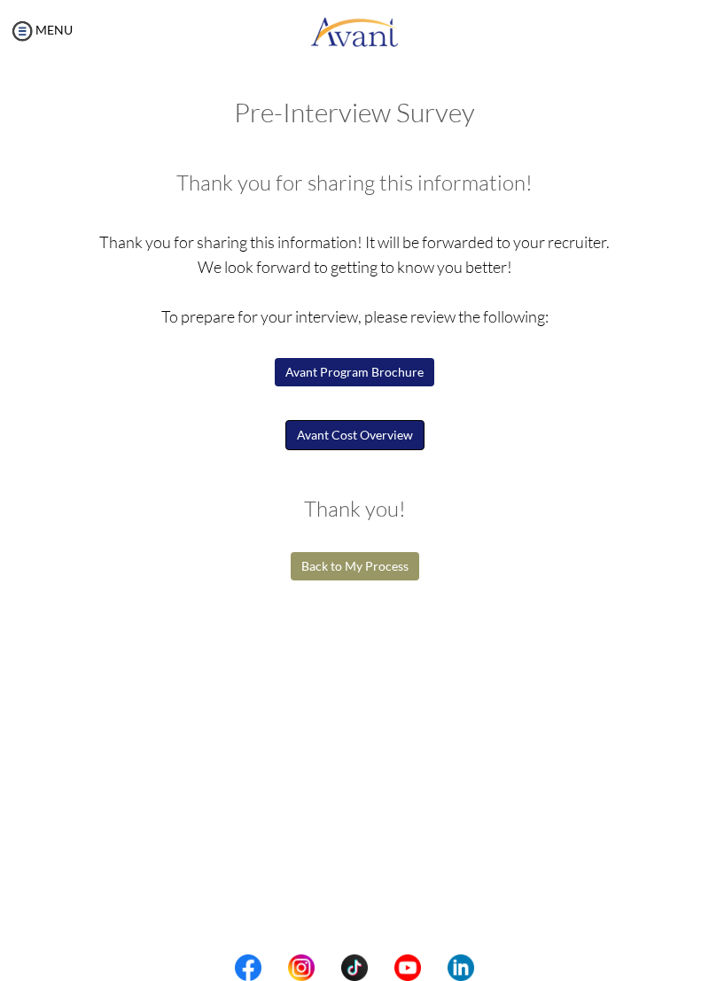
click at [390, 438] on button "Avant Cost Overview" at bounding box center [354, 435] width 139 height 30
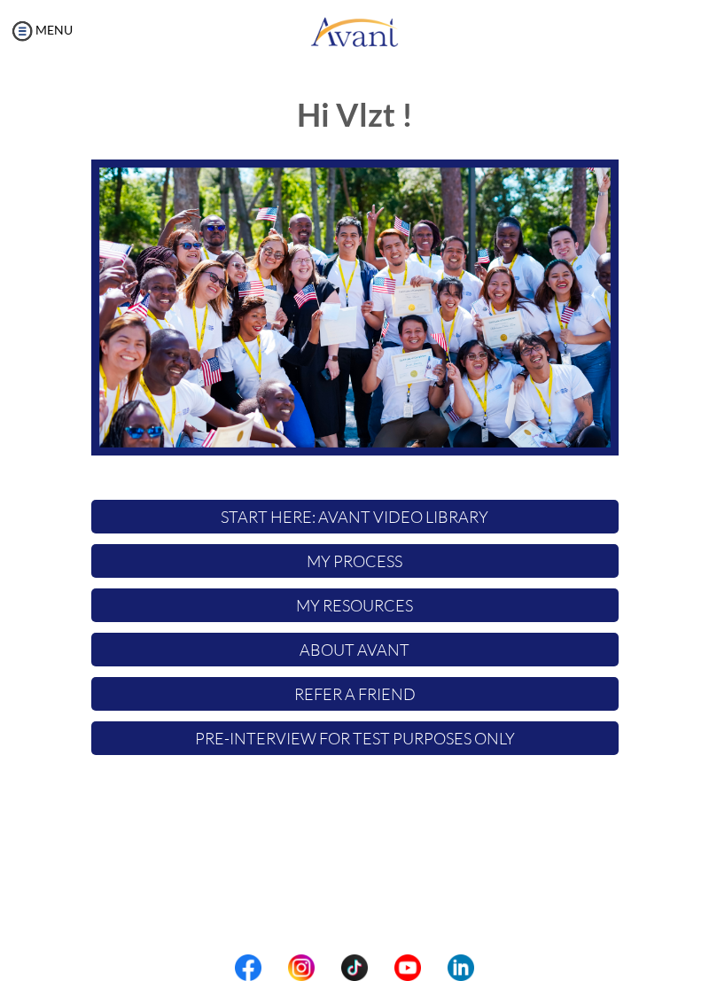
click at [440, 566] on p "My Process" at bounding box center [354, 561] width 527 height 34
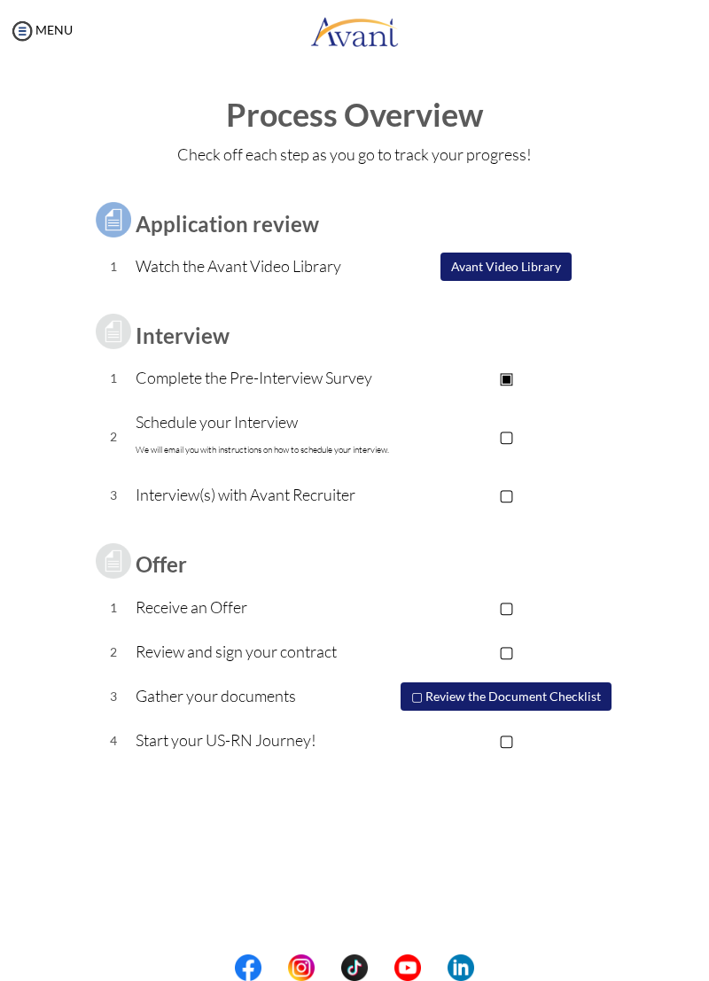
click at [429, 434] on p "▢" at bounding box center [506, 436] width 224 height 25
click at [530, 270] on button "Avant Video Library" at bounding box center [506, 267] width 133 height 30
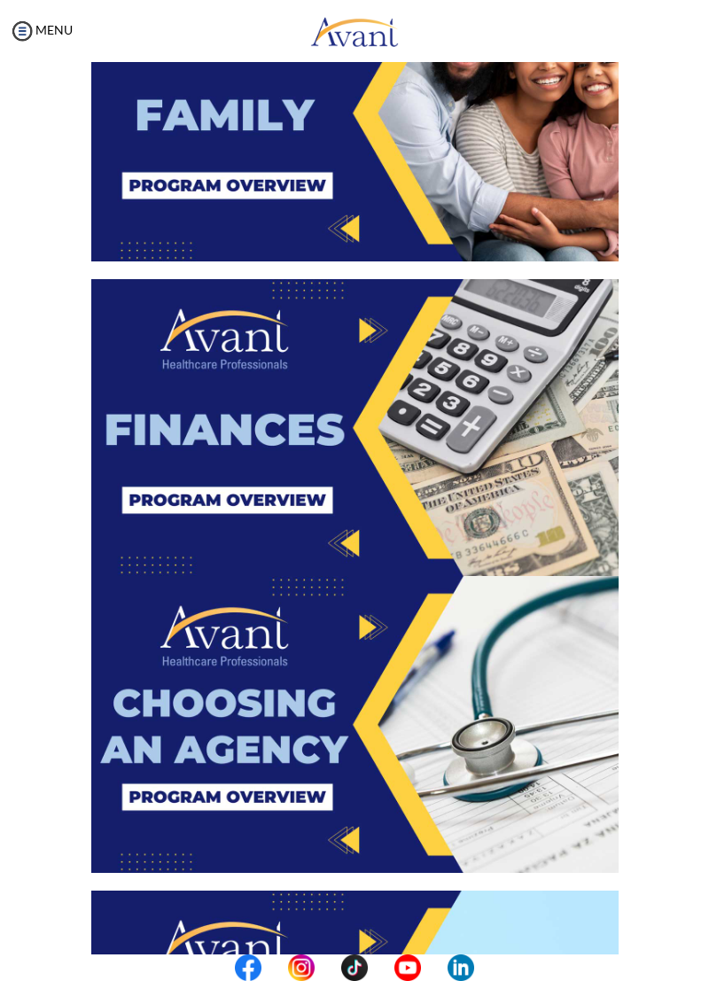
scroll to position [1144, 0]
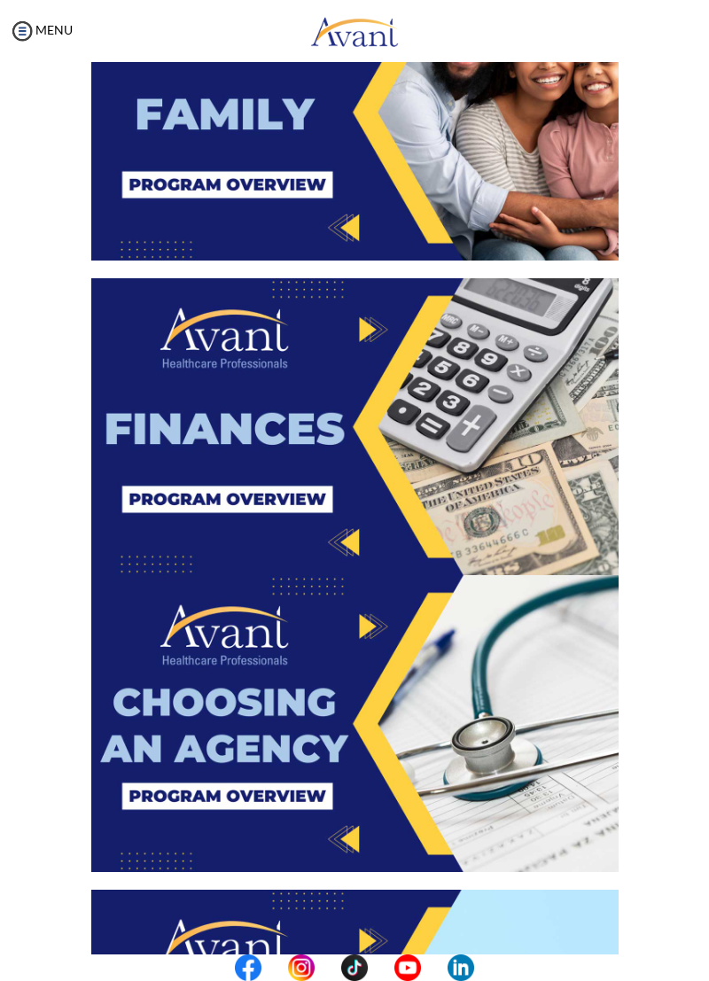
click at [466, 405] on img at bounding box center [354, 426] width 527 height 297
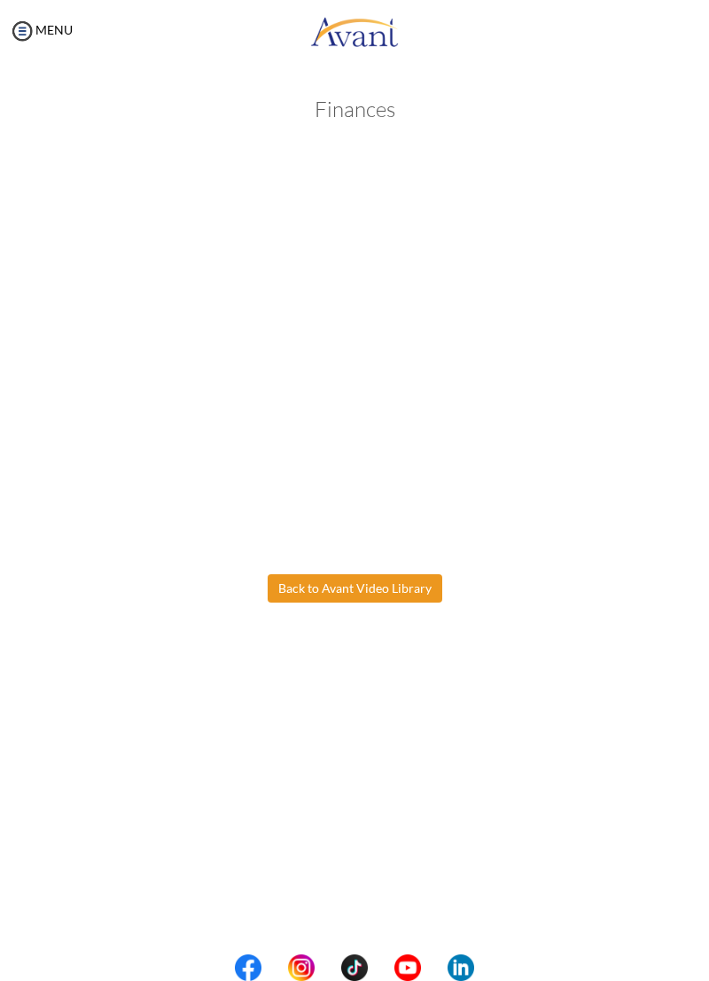
click at [381, 583] on body "Maintenance break. Please come back in 2 hours. MENU My Status What is the next…" at bounding box center [354, 490] width 709 height 981
click at [398, 596] on button "Back to Avant Video Library" at bounding box center [355, 588] width 175 height 28
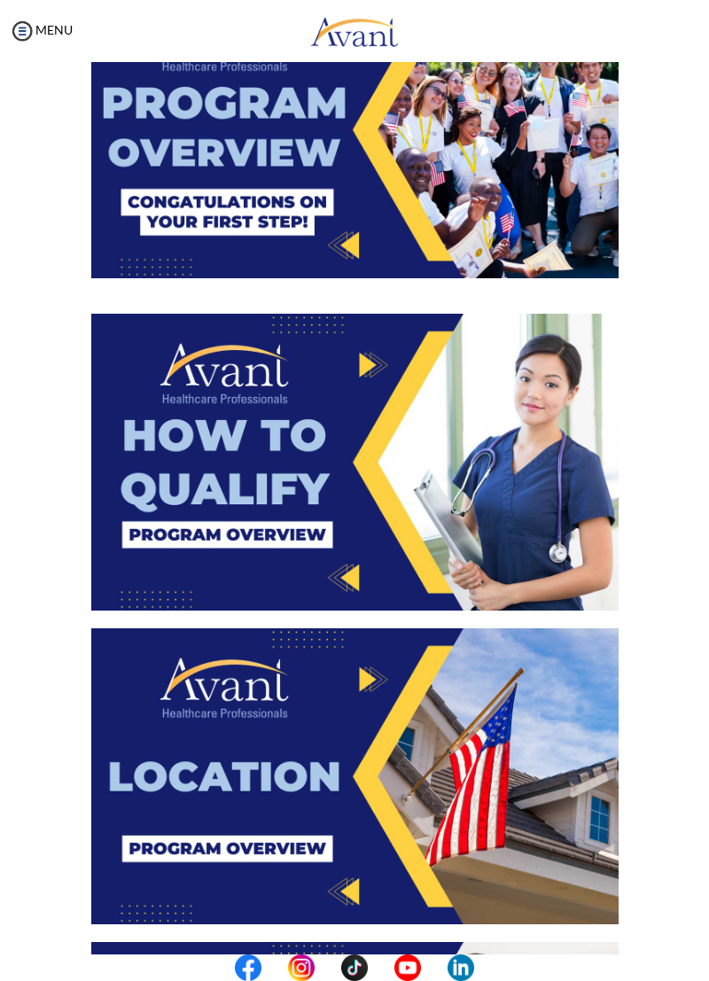
scroll to position [169, 0]
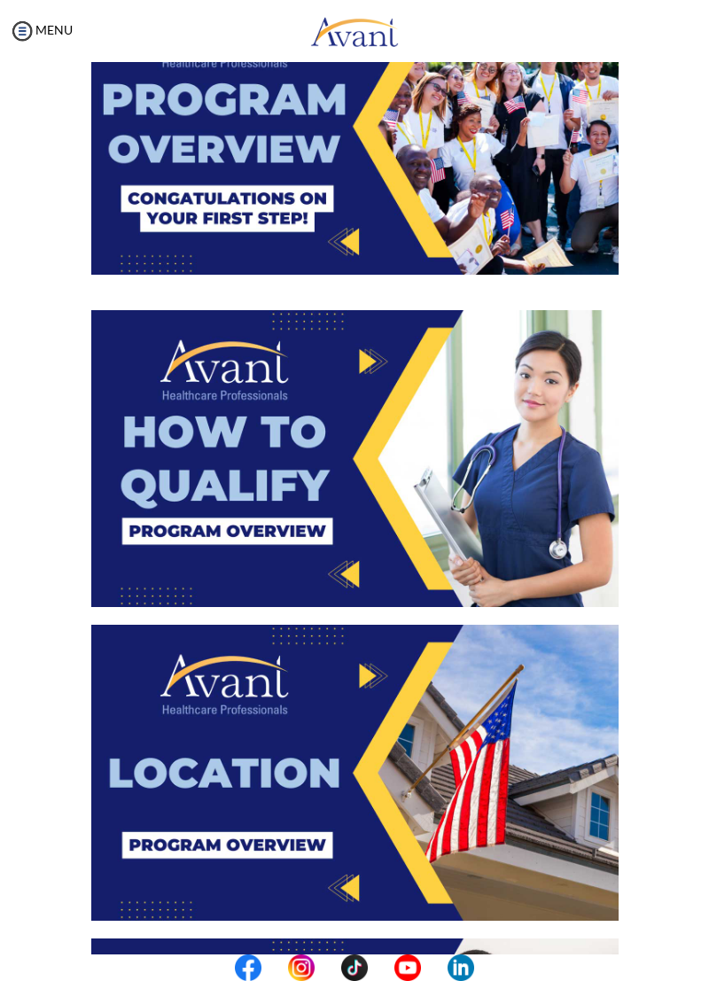
click at [524, 429] on img at bounding box center [354, 458] width 527 height 297
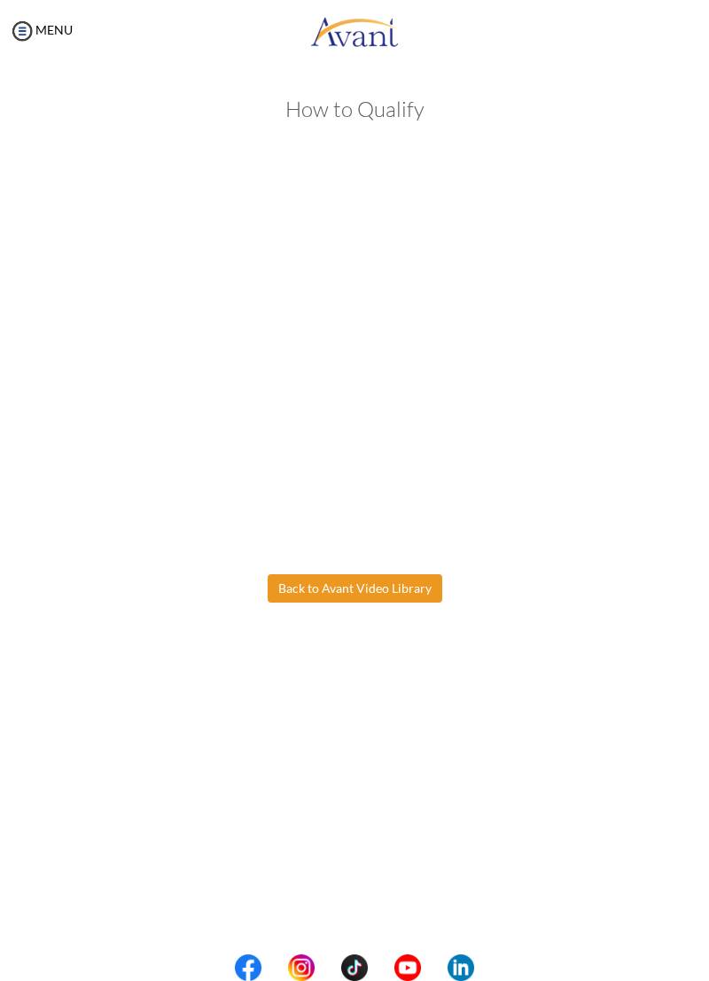
click at [387, 593] on body "Maintenance break. Please come back in 2 hours. MENU My Status What is the next…" at bounding box center [354, 490] width 709 height 981
click at [395, 590] on button "Back to Avant Video Library" at bounding box center [355, 588] width 175 height 28
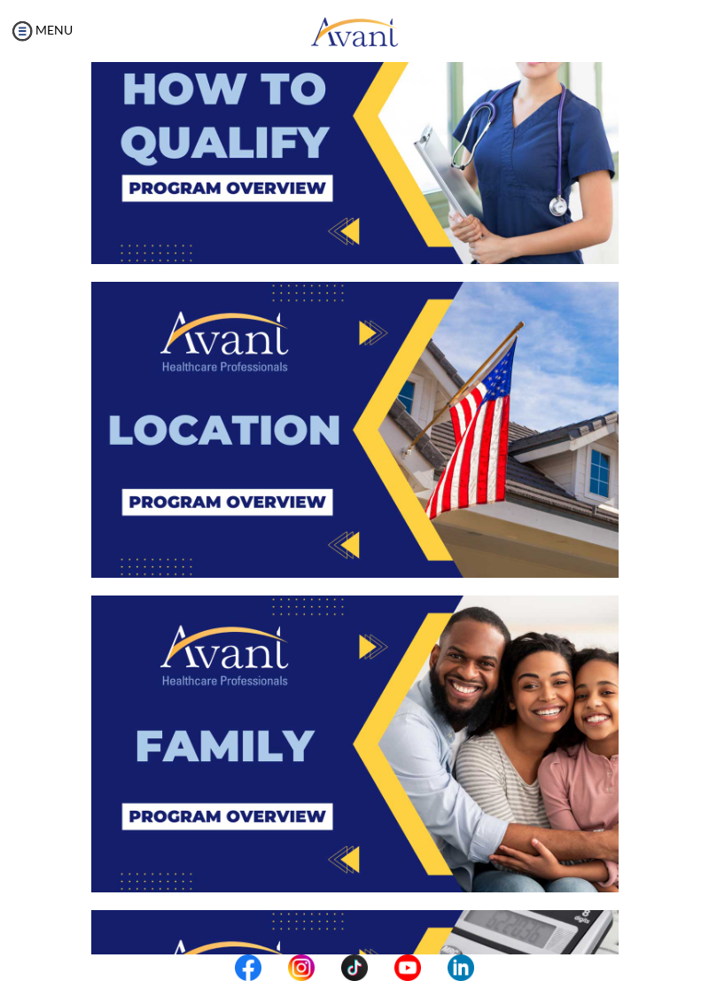
scroll to position [511, 0]
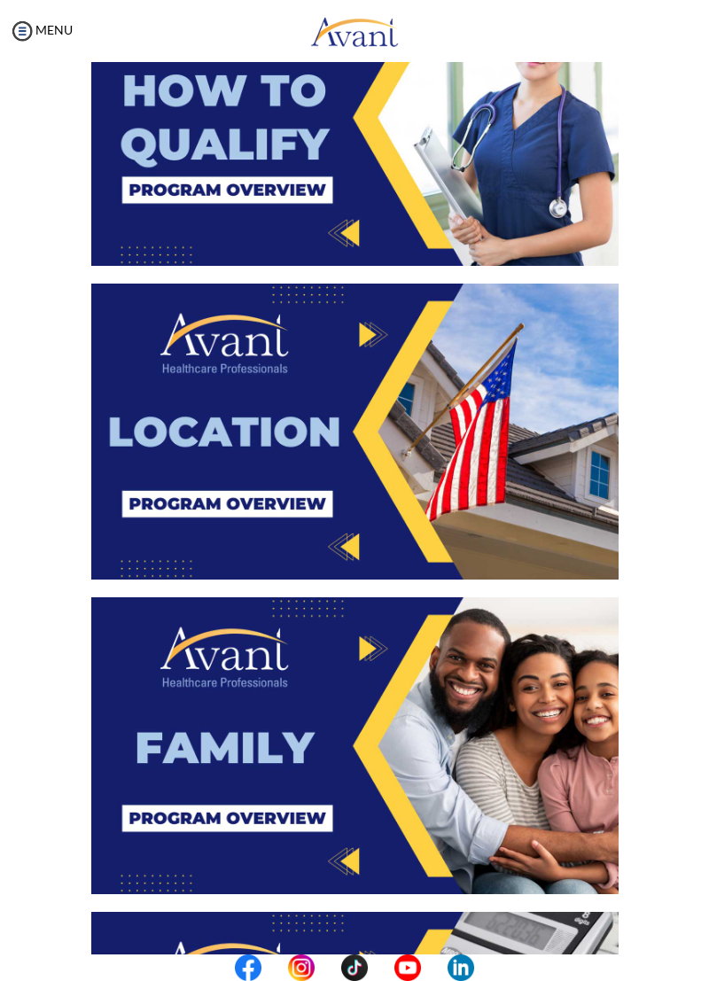
click at [465, 427] on img at bounding box center [354, 432] width 527 height 297
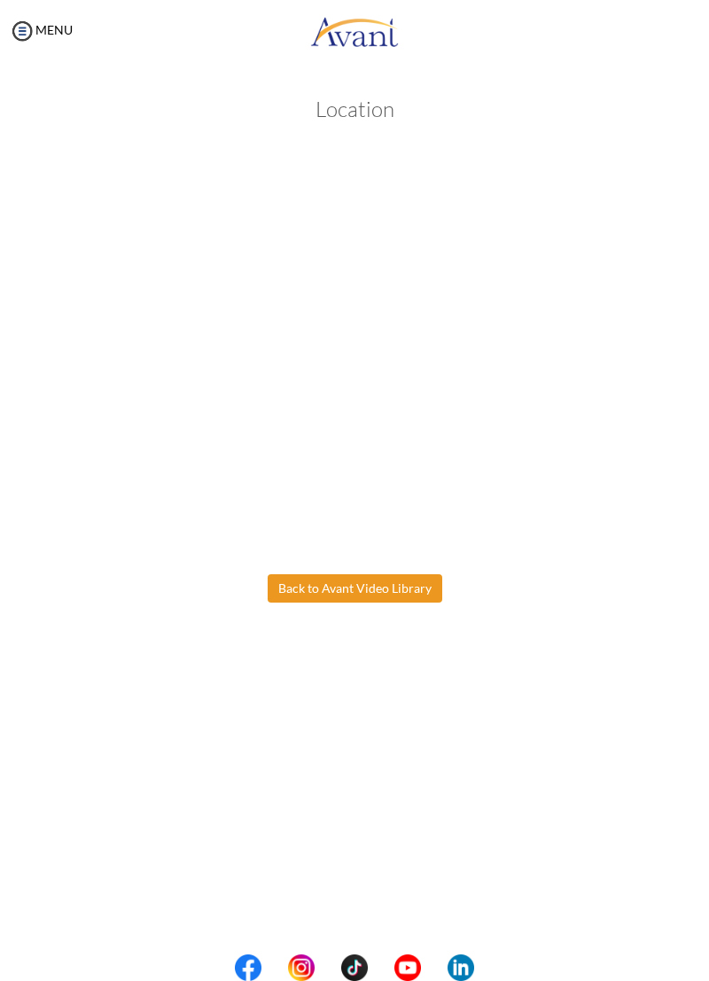
click at [371, 587] on body "Maintenance break. Please come back in 2 hours. MENU My Status What is the next…" at bounding box center [354, 490] width 709 height 981
click at [376, 590] on button "Back to Avant Video Library" at bounding box center [355, 588] width 175 height 28
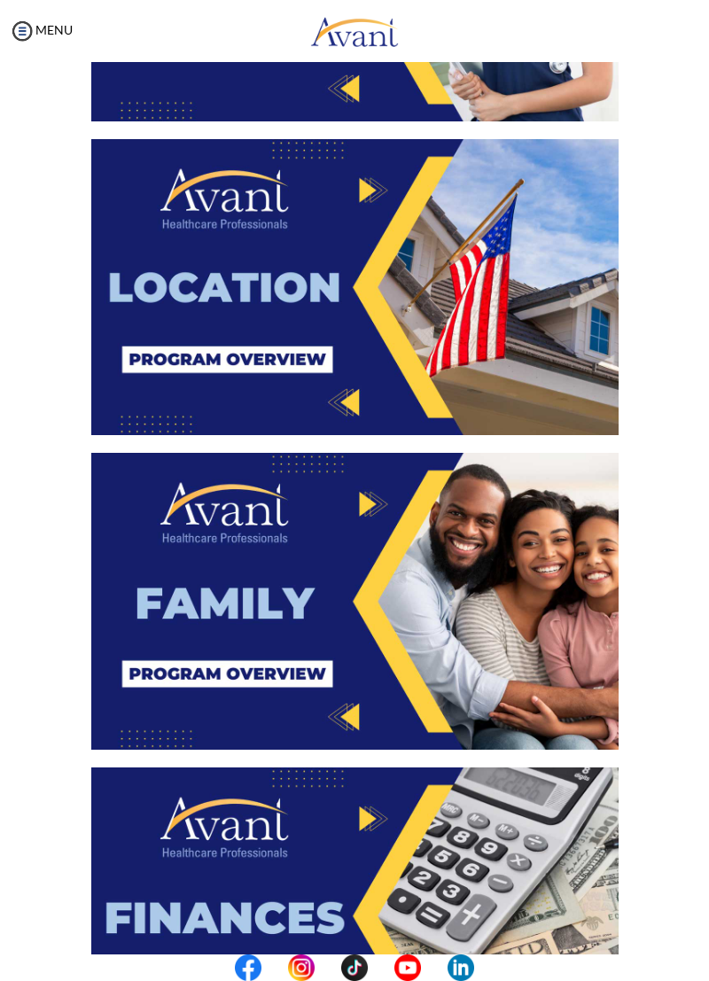
scroll to position [652, 0]
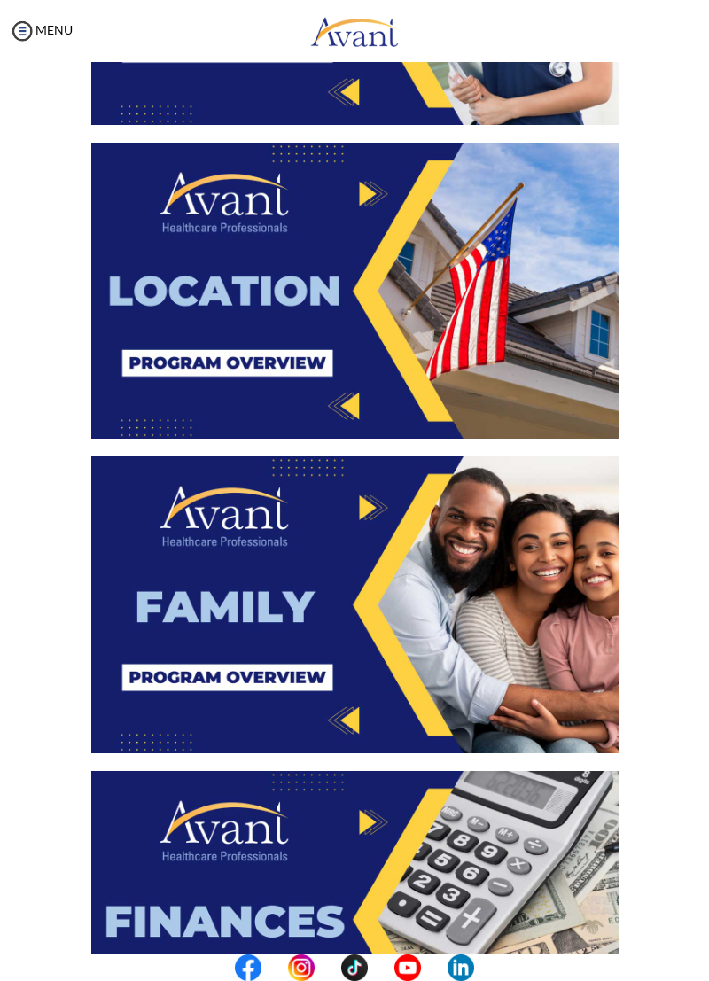
click at [472, 547] on img at bounding box center [354, 605] width 527 height 297
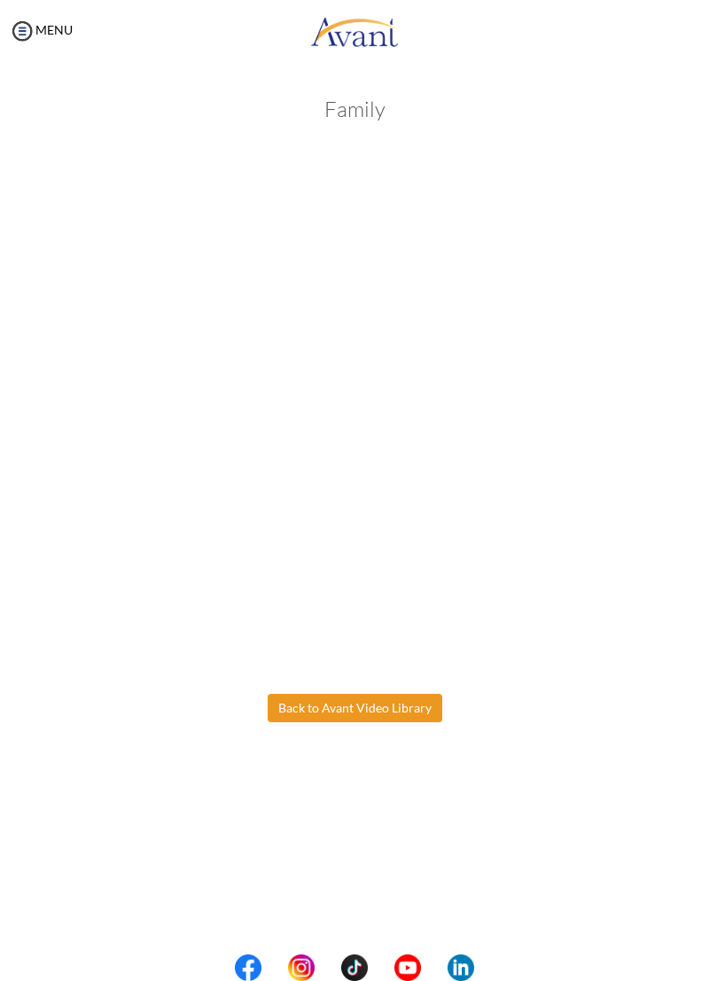
click at [400, 709] on body "Maintenance break. Please come back in 2 hours. MENU My Status What is the next…" at bounding box center [354, 490] width 709 height 981
click at [391, 708] on button "Back to Avant Video Library" at bounding box center [355, 708] width 175 height 28
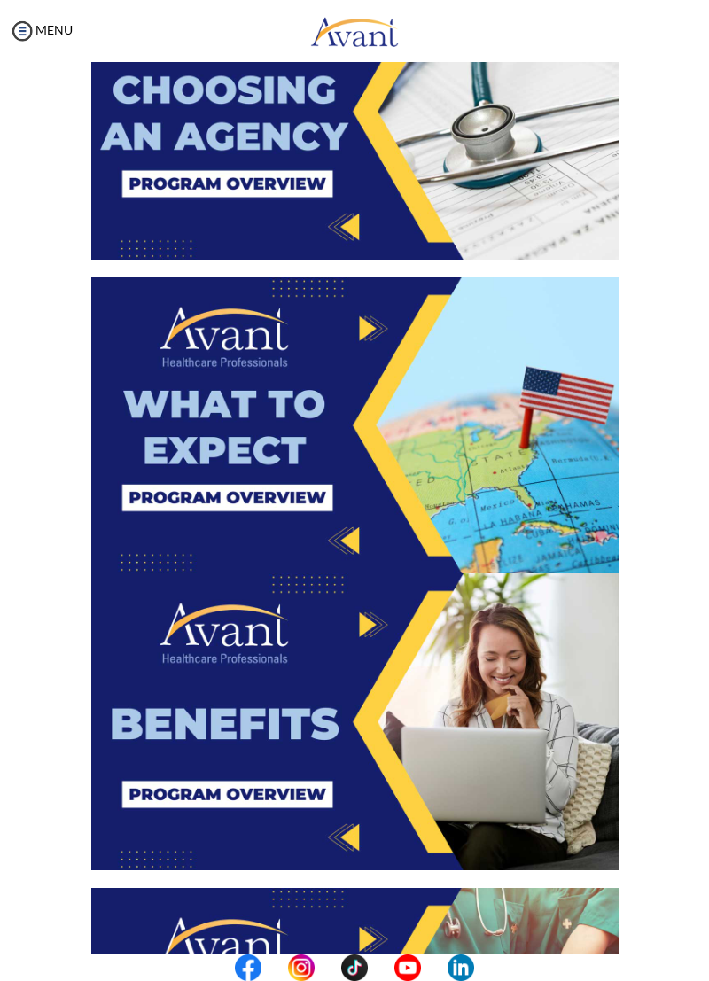
scroll to position [1756, 0]
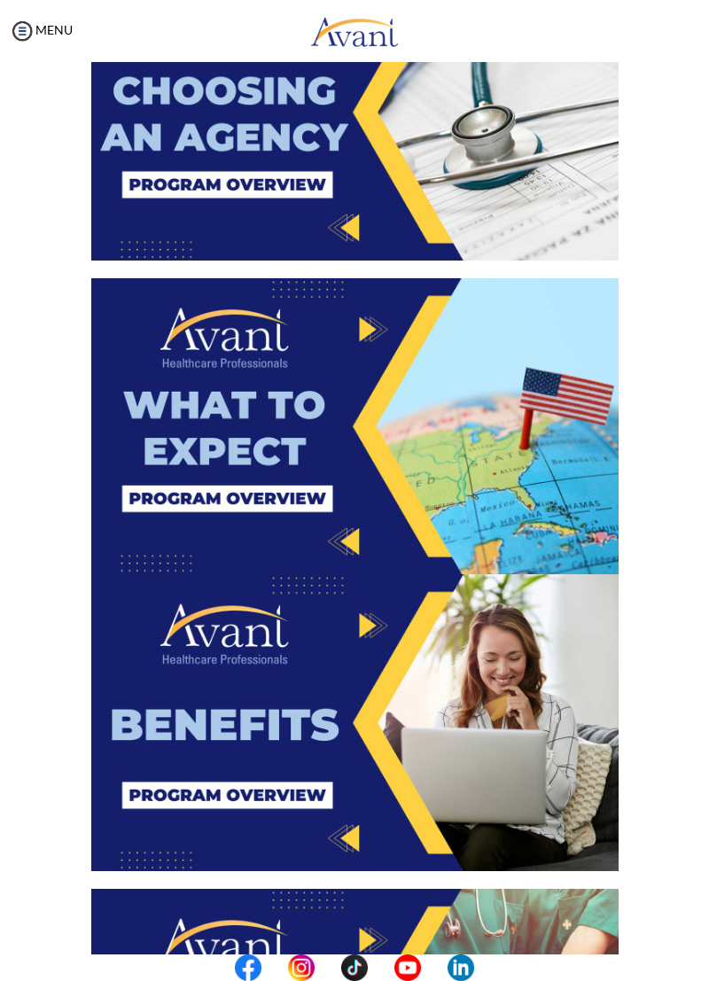
click at [498, 550] on img at bounding box center [354, 426] width 527 height 297
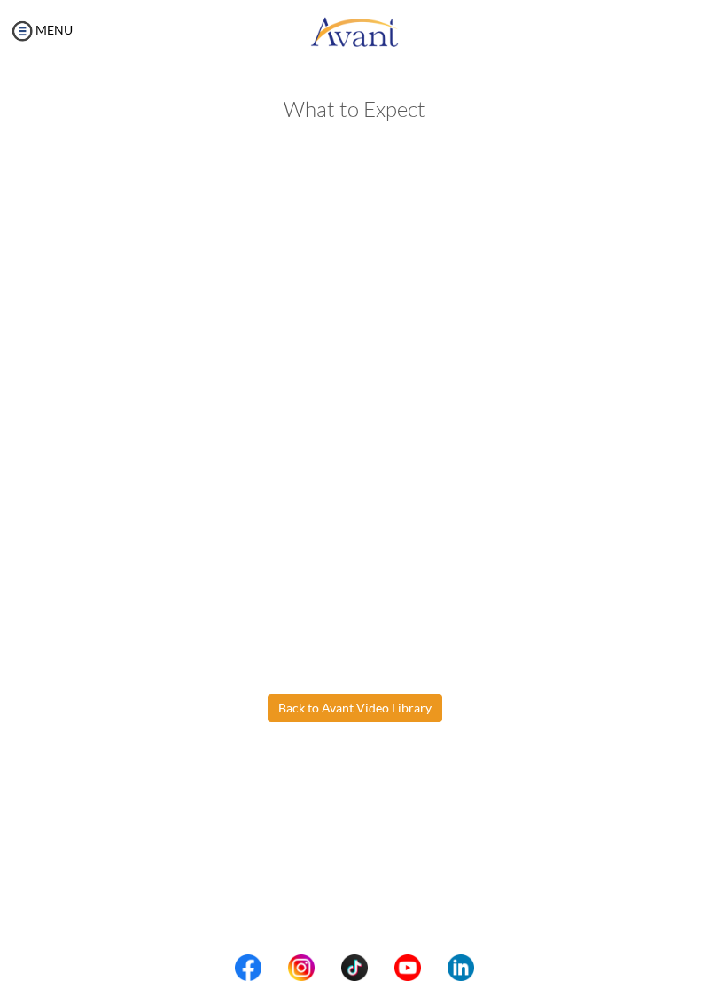
click at [406, 711] on body "Maintenance break. Please come back in 2 hours. MENU My Status What is the next…" at bounding box center [354, 490] width 709 height 981
click at [392, 717] on button "Back to Avant Video Library" at bounding box center [355, 708] width 175 height 28
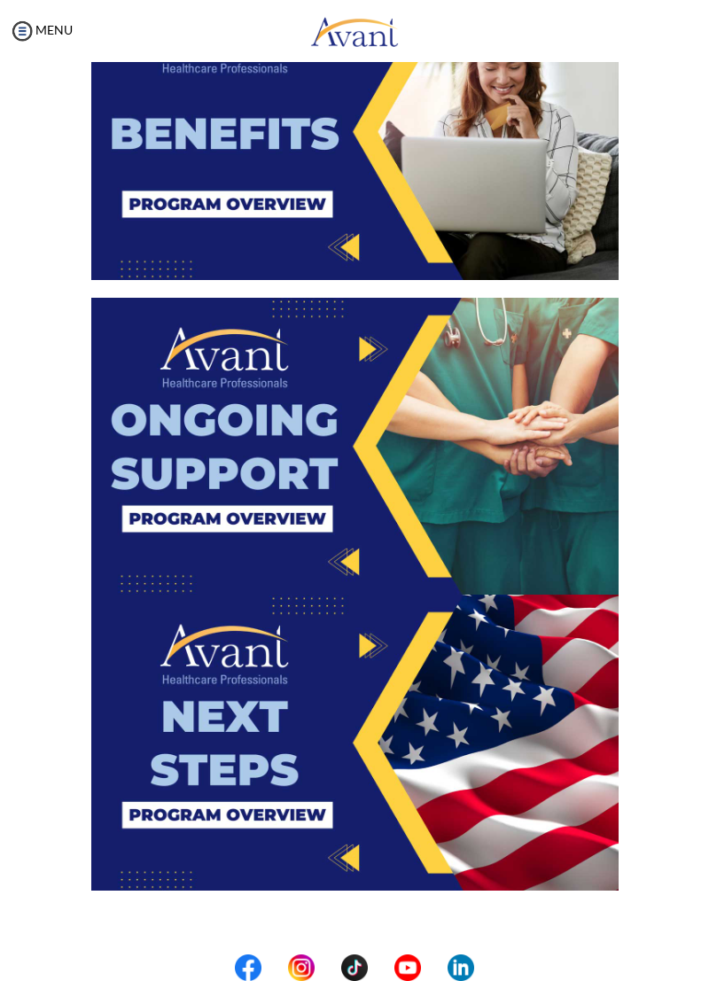
scroll to position [2461, 0]
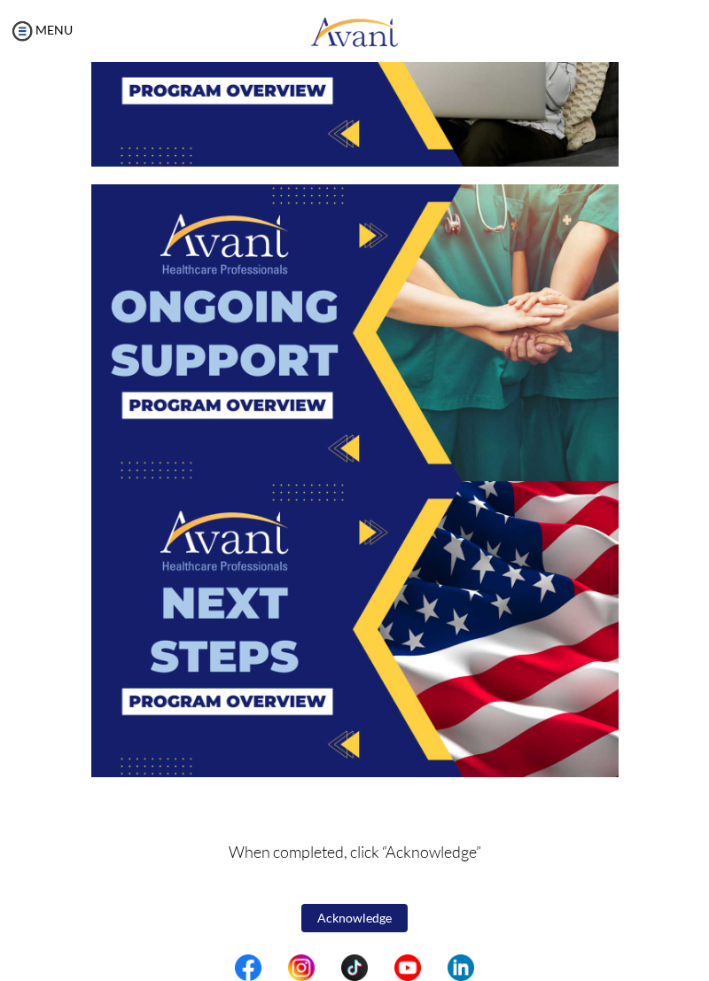
click at [409, 507] on img at bounding box center [354, 629] width 527 height 297
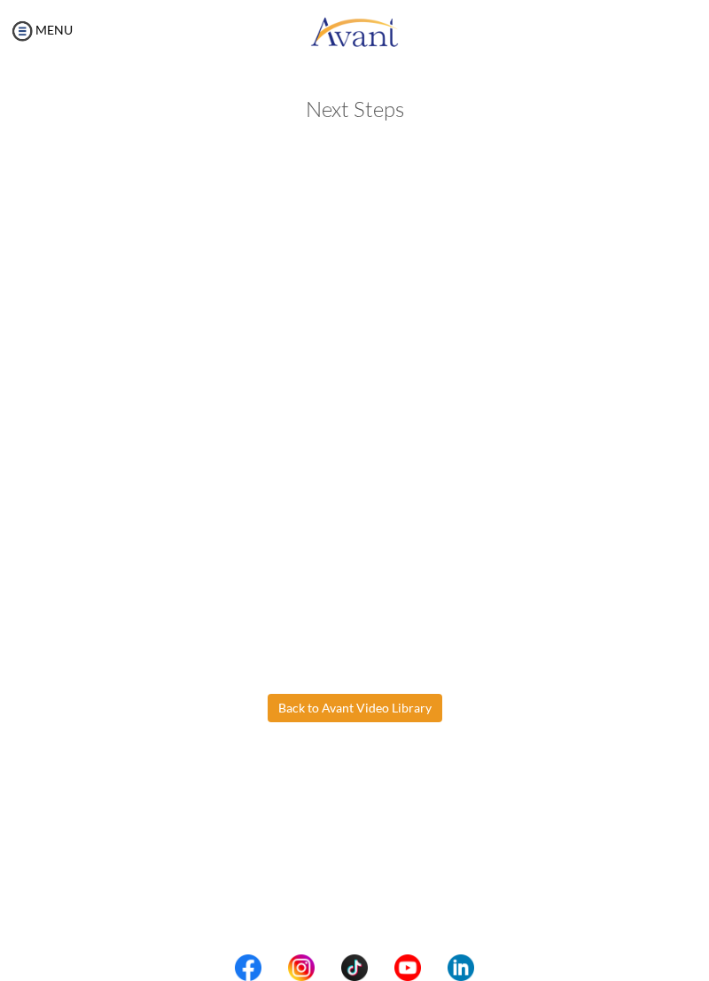
click at [392, 714] on body "Maintenance break. Please come back in 2 hours. MENU My Status What is the next…" at bounding box center [354, 490] width 709 height 981
click at [393, 705] on button "Back to Avant Video Library" at bounding box center [355, 708] width 175 height 28
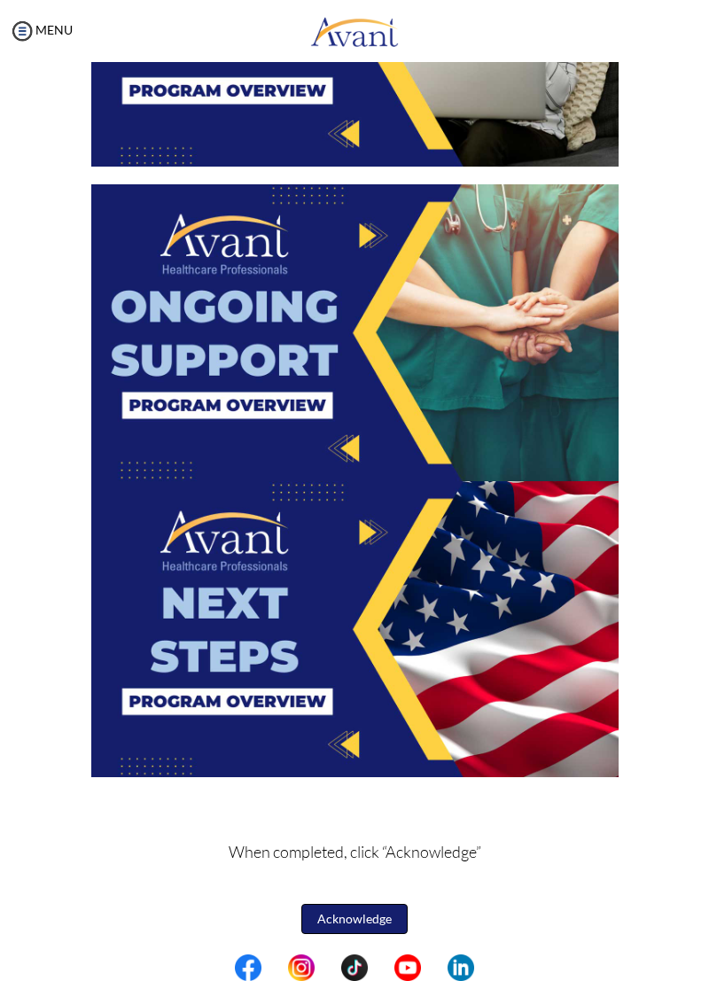
click at [388, 922] on button "Acknowledge" at bounding box center [354, 919] width 106 height 30
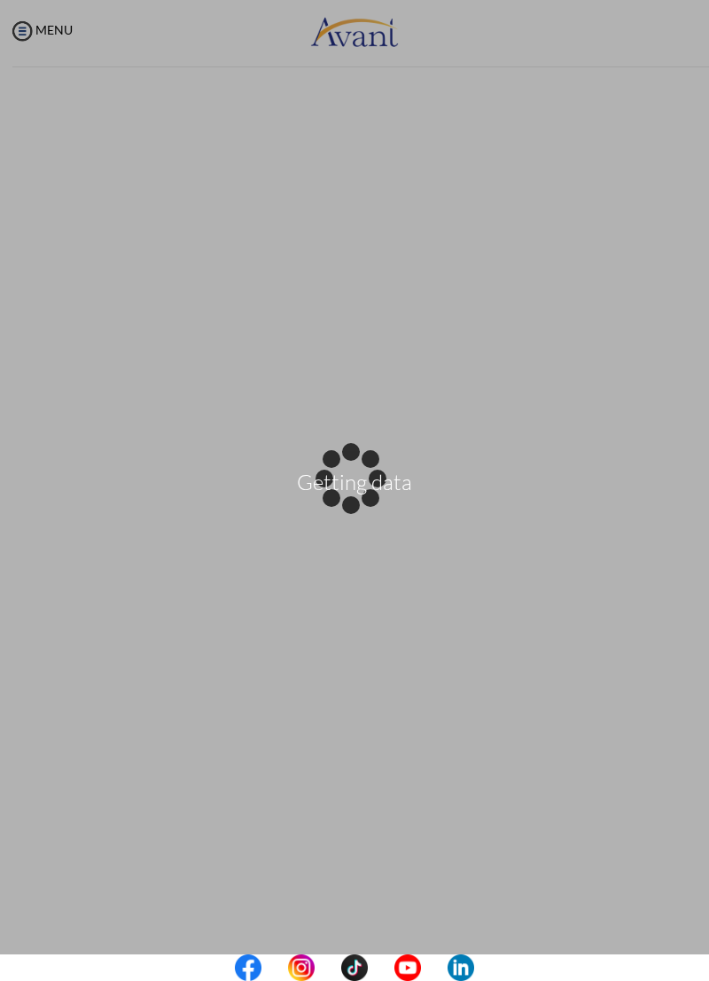
scroll to position [2463, 0]
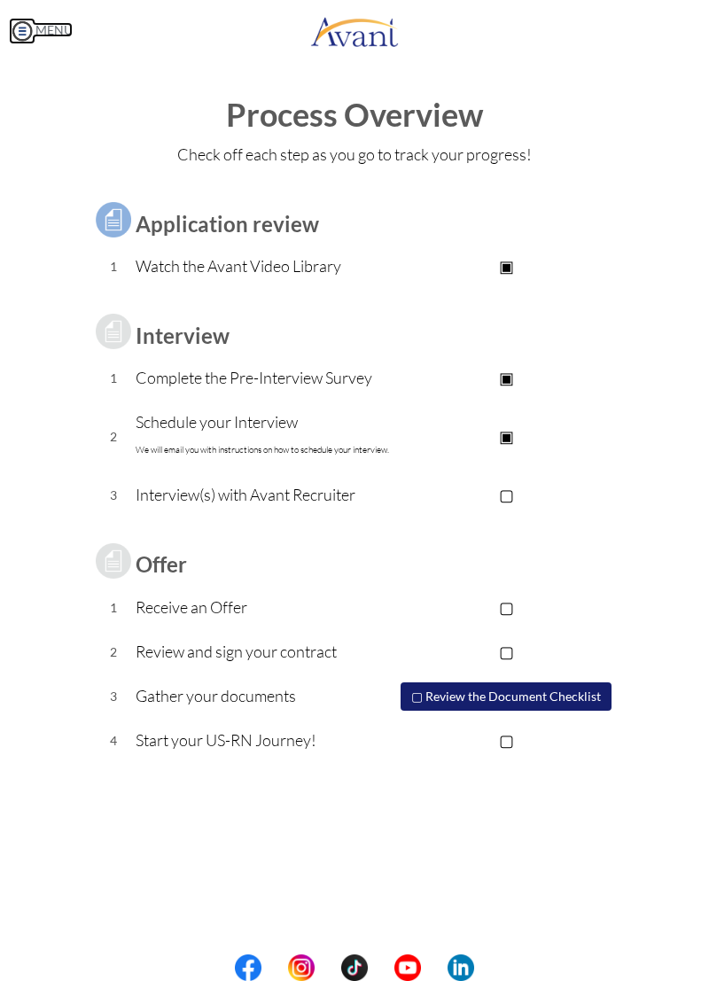
click at [36, 30] on link "MENU" at bounding box center [41, 29] width 64 height 15
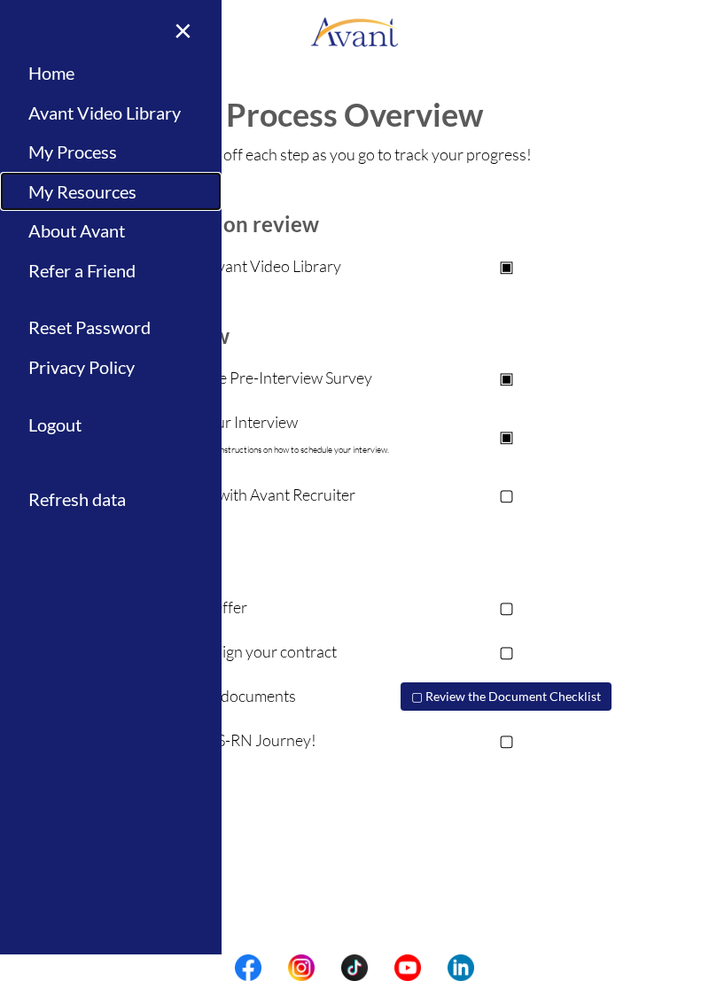
click at [116, 193] on link "My Resources" at bounding box center [111, 192] width 222 height 40
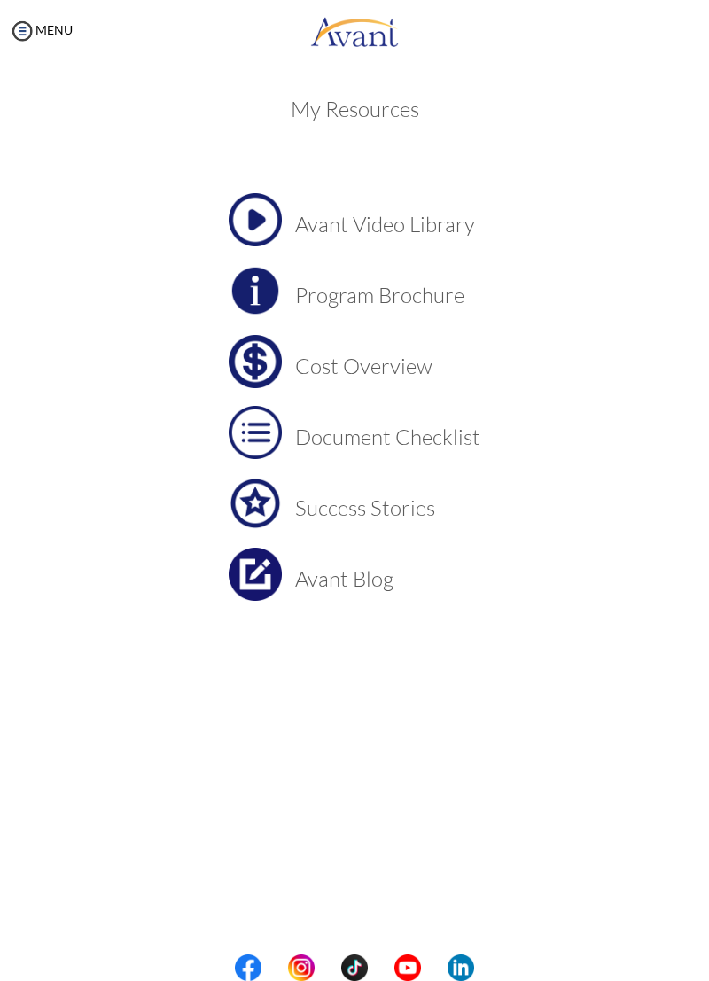
click at [426, 428] on h3 "Document Checklist" at bounding box center [387, 437] width 185 height 23
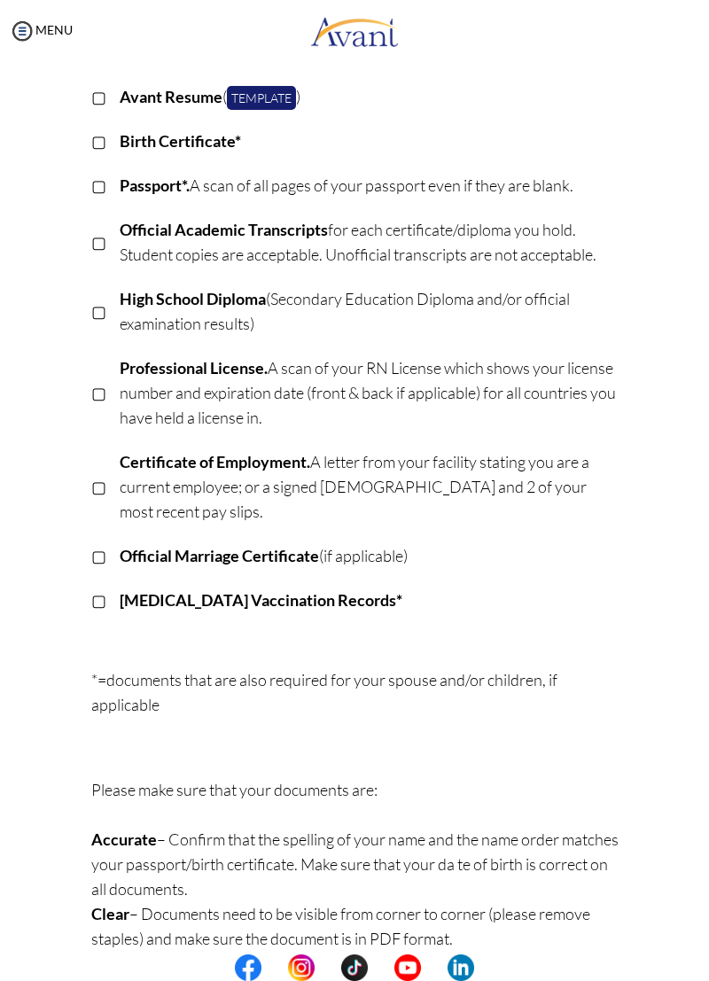
scroll to position [0, 0]
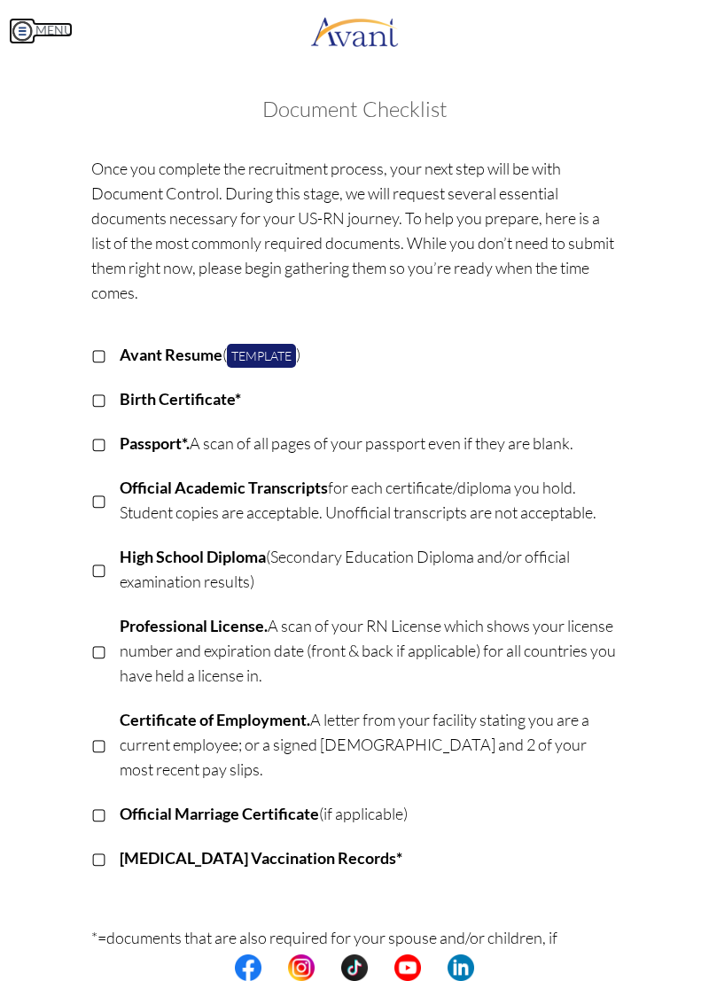
click at [35, 31] on img at bounding box center [22, 31] width 27 height 27
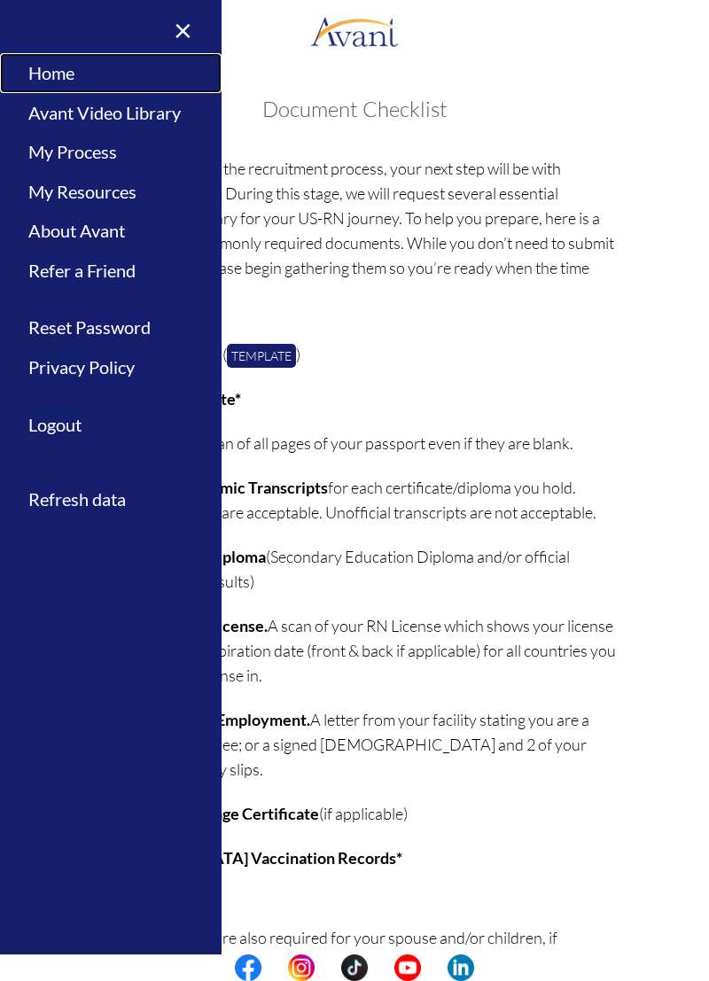
click at [79, 82] on link "Home" at bounding box center [111, 73] width 222 height 40
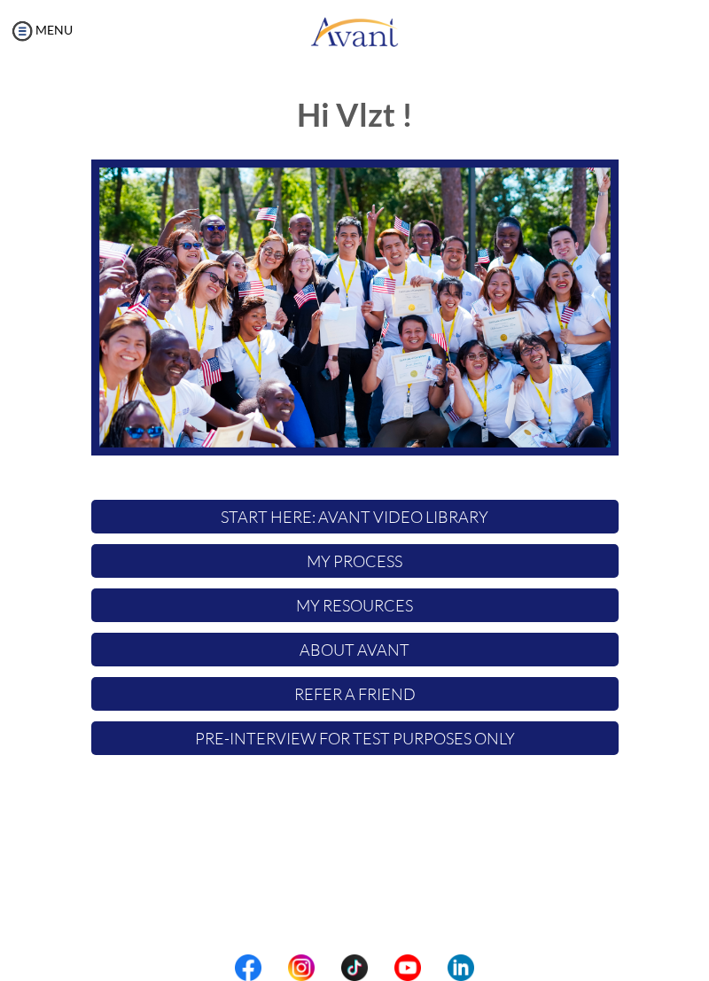
click at [471, 660] on p "About Avant" at bounding box center [354, 650] width 527 height 34
